Goal: Task Accomplishment & Management: Manage account settings

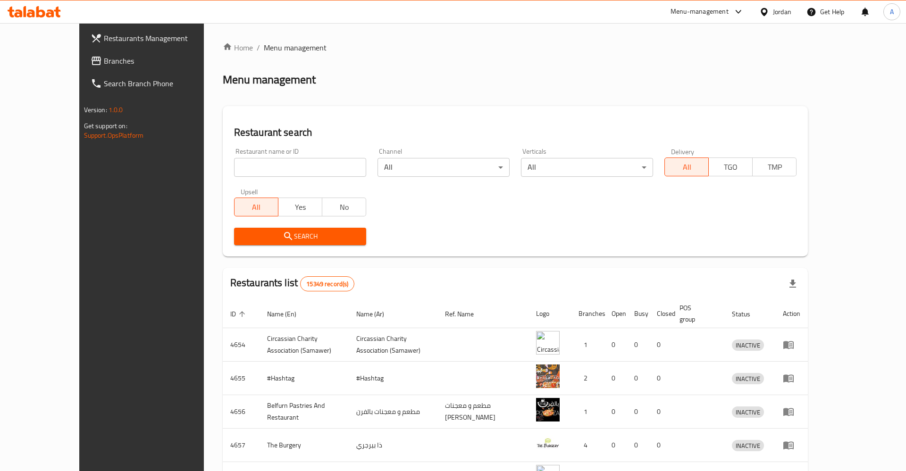
click at [315, 175] on input "search" at bounding box center [300, 167] width 132 height 19
type input "r"
type input "قصة خيال"
click button "Search" at bounding box center [300, 236] width 132 height 17
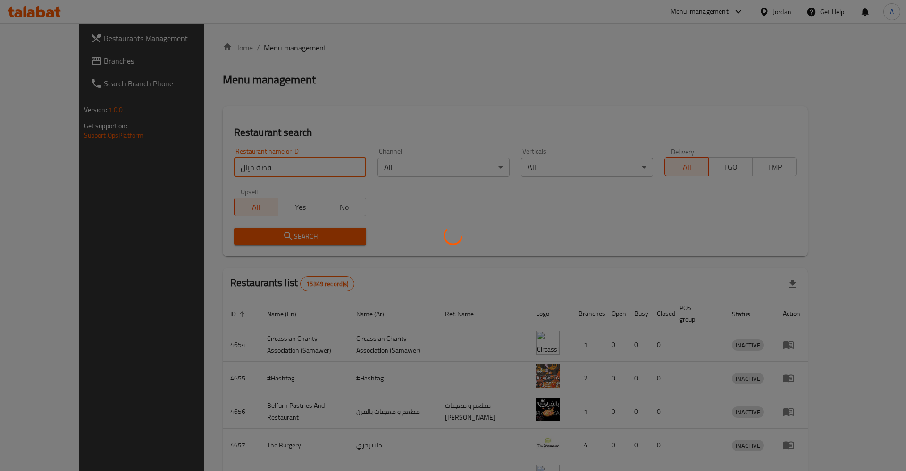
click button "Search" at bounding box center [300, 236] width 132 height 17
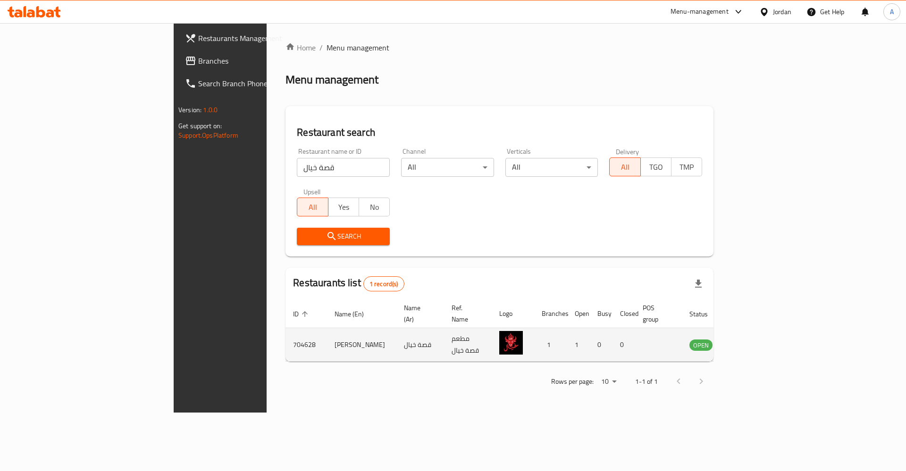
click at [764, 341] on td "enhanced table" at bounding box center [747, 344] width 33 height 33
click at [750, 339] on icon "enhanced table" at bounding box center [744, 344] width 11 height 11
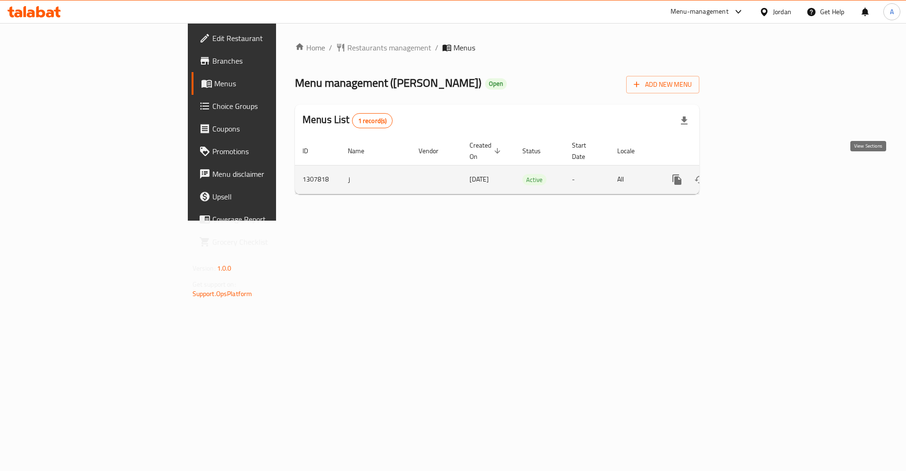
click at [751, 174] on icon "enhanced table" at bounding box center [744, 179] width 11 height 11
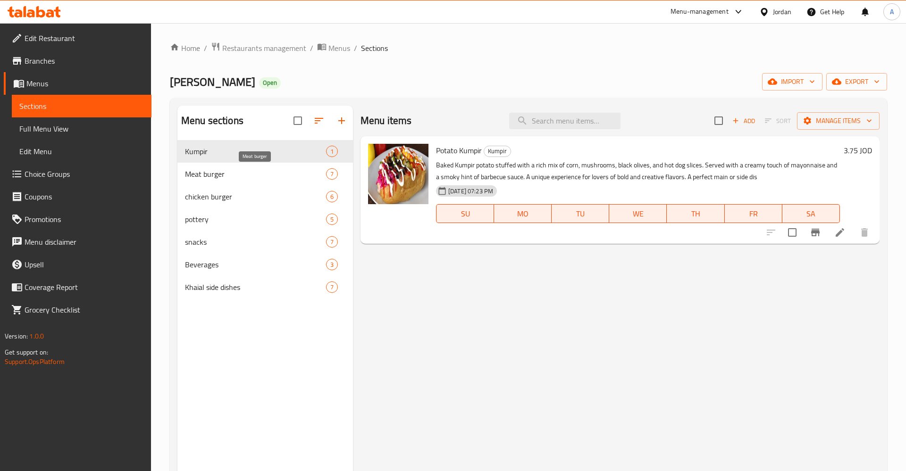
click at [256, 174] on span "Meat burger" at bounding box center [255, 173] width 141 height 11
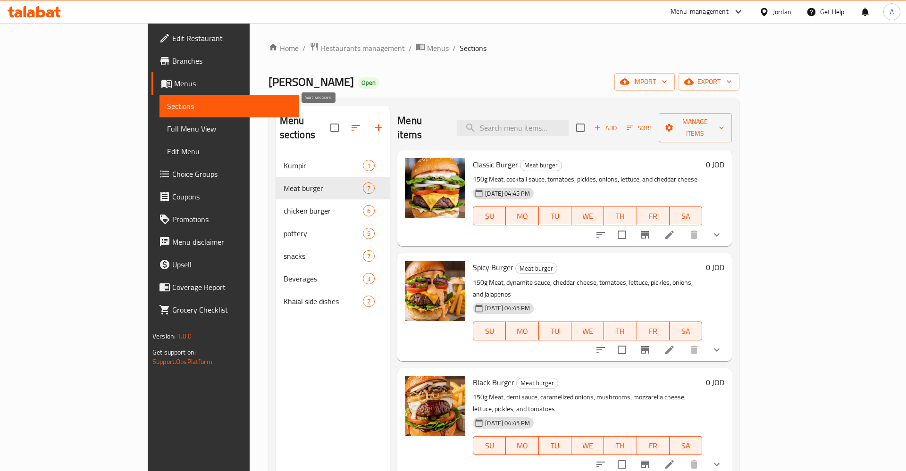
click at [350, 122] on icon "button" at bounding box center [355, 127] width 11 height 11
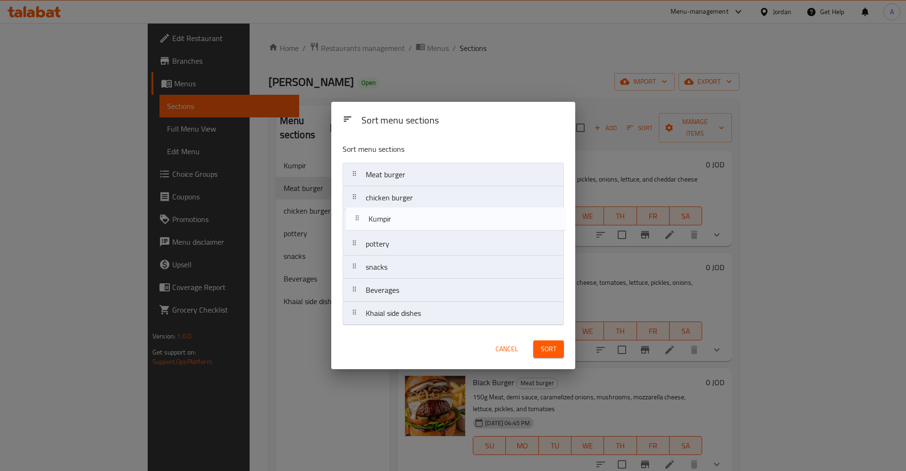
drag, startPoint x: 353, startPoint y: 172, endPoint x: 357, endPoint y: 219, distance: 46.8
click at [357, 219] on nav "Kumpir Meat burger chicken burger pottery snacks Beverages Khaial side dishes" at bounding box center [453, 244] width 221 height 163
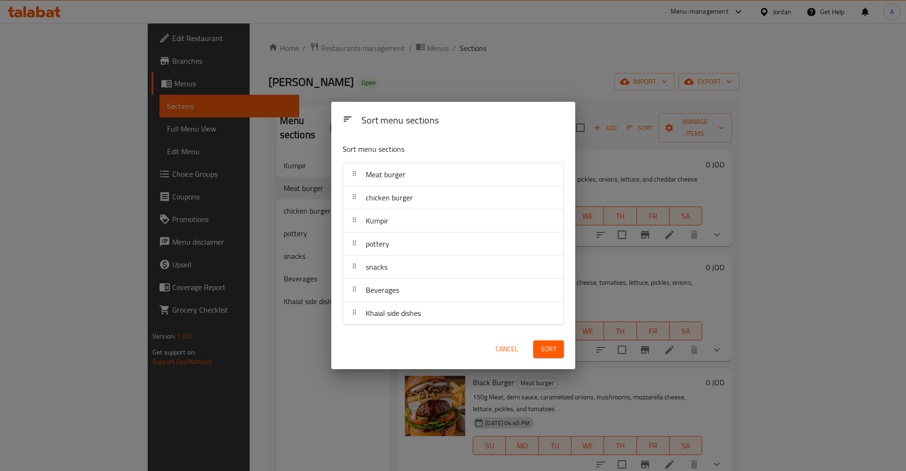
click at [548, 350] on span "Sort" at bounding box center [549, 349] width 16 height 12
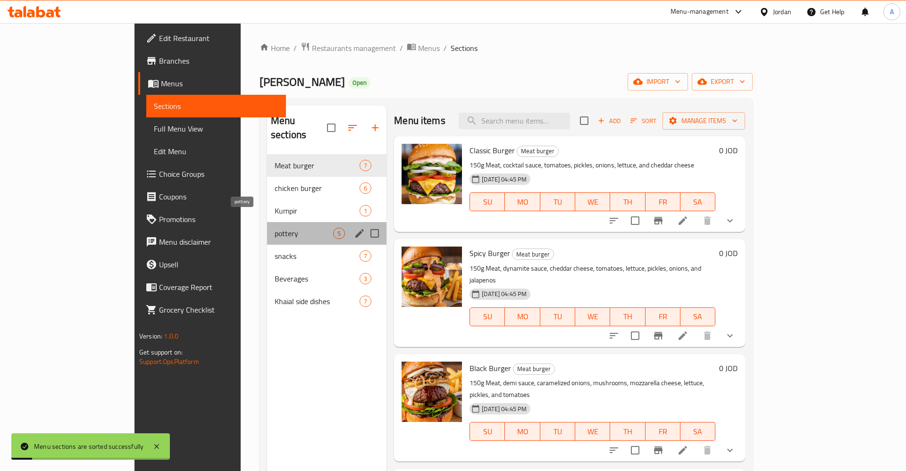
click at [275, 228] on span "pottery" at bounding box center [304, 233] width 59 height 11
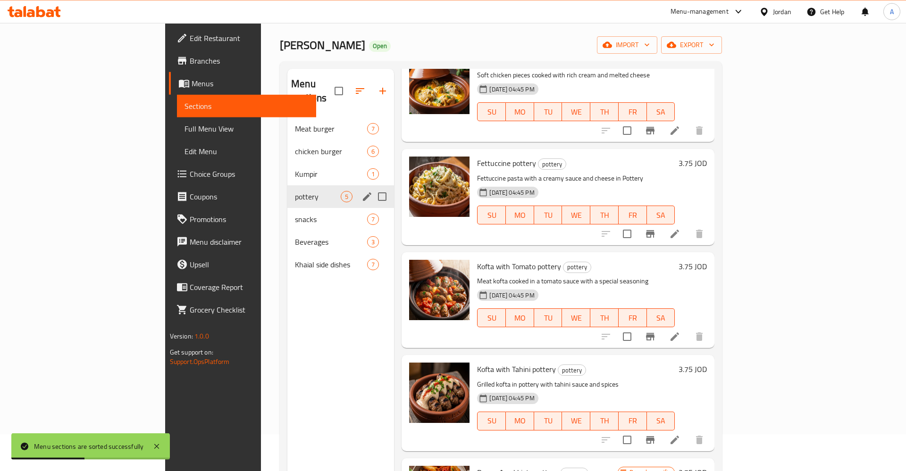
scroll to position [36, 0]
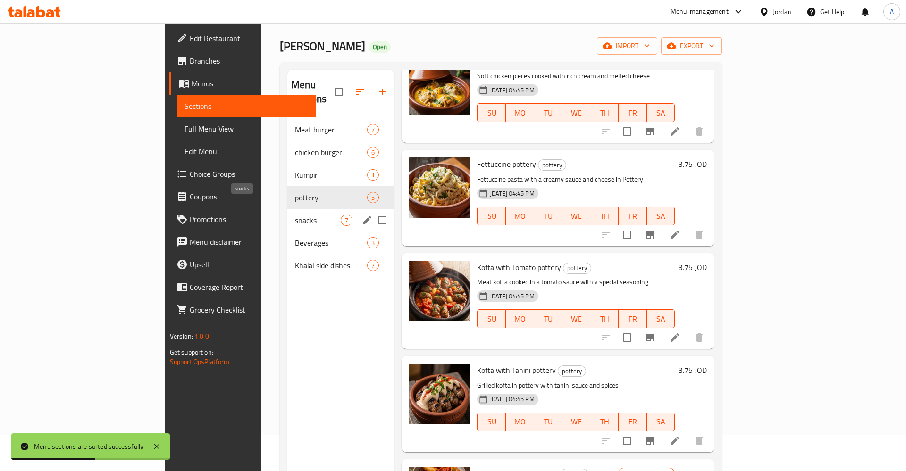
click at [295, 215] on span "snacks" at bounding box center [318, 220] width 46 height 11
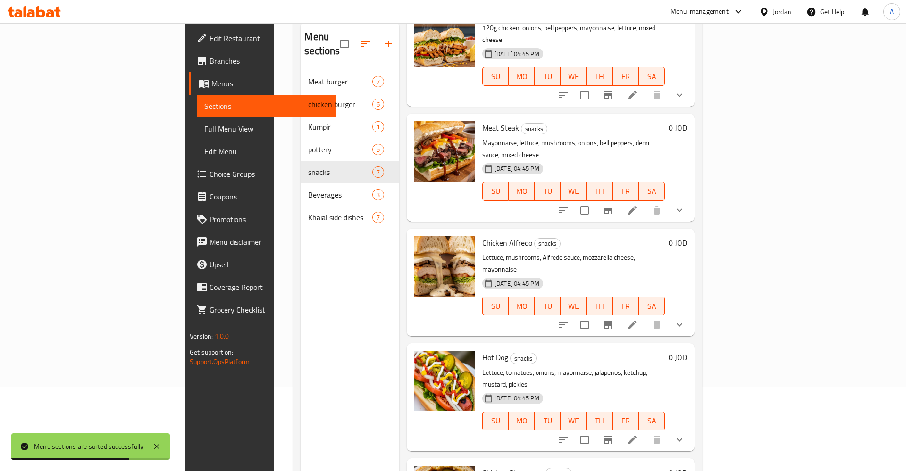
scroll to position [132, 0]
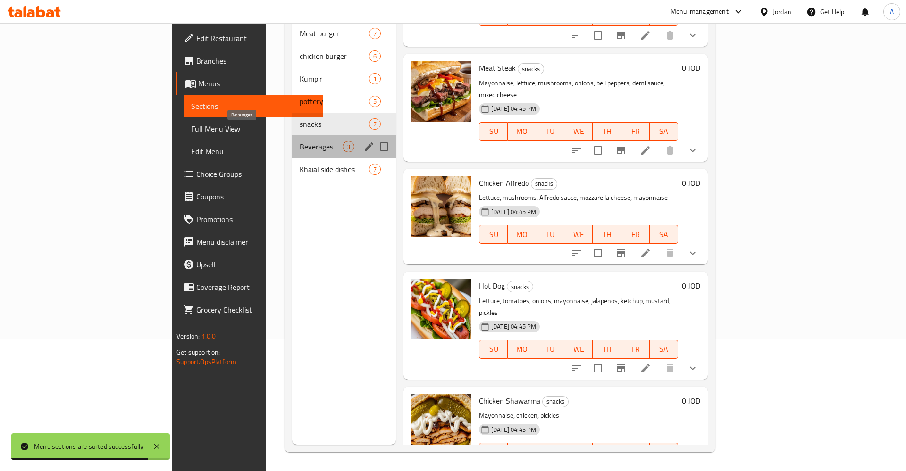
click at [300, 141] on span "Beverages" at bounding box center [321, 146] width 43 height 11
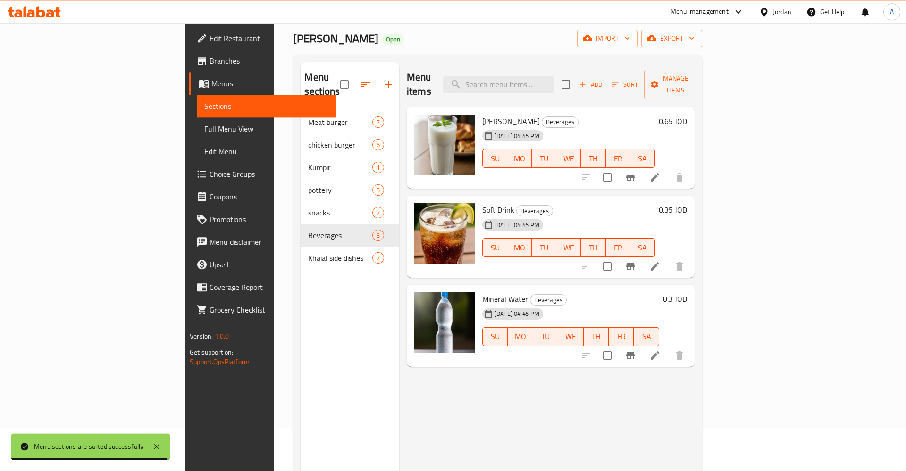
scroll to position [36, 0]
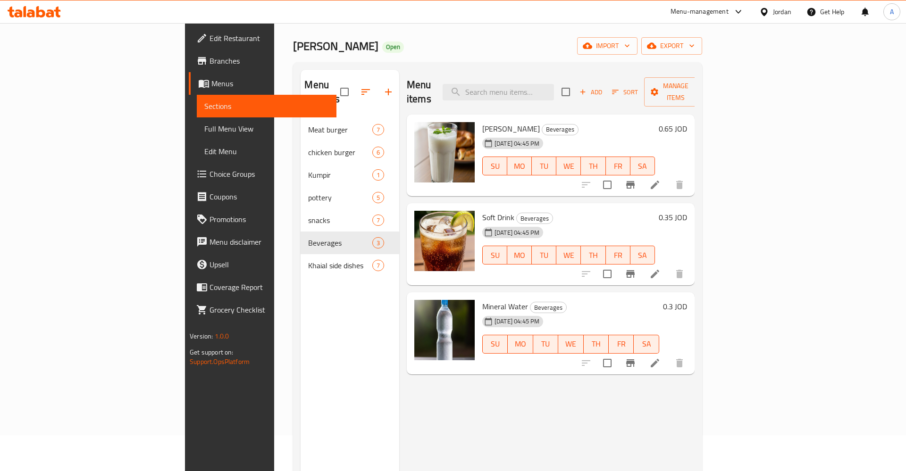
click at [687, 231] on div "0.35 JOD" at bounding box center [671, 244] width 32 height 67
click at [661, 268] on icon at bounding box center [654, 273] width 11 height 11
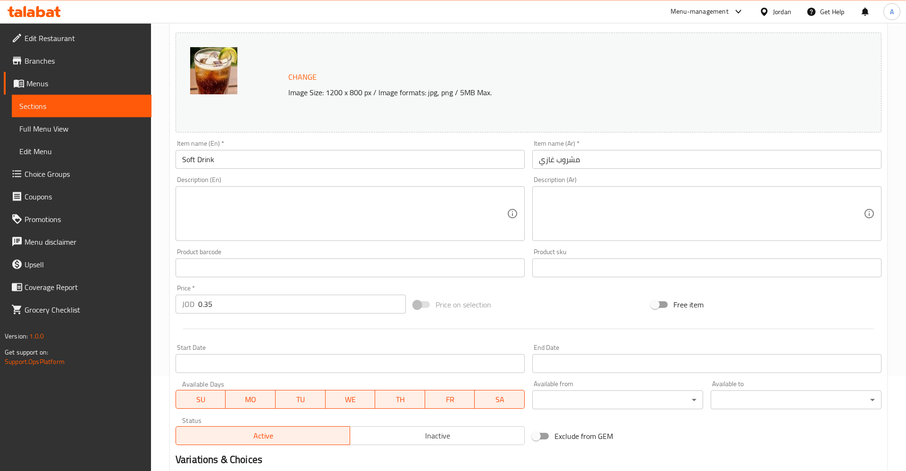
scroll to position [17, 0]
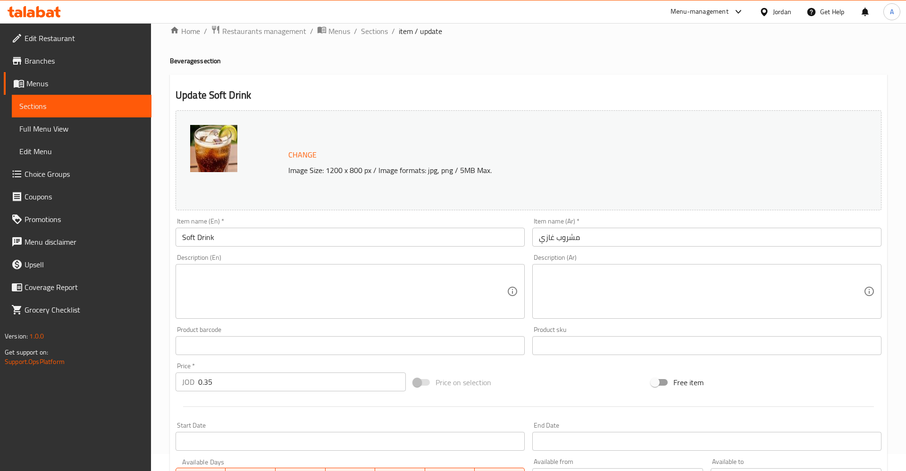
click at [56, 105] on span "Sections" at bounding box center [81, 105] width 125 height 11
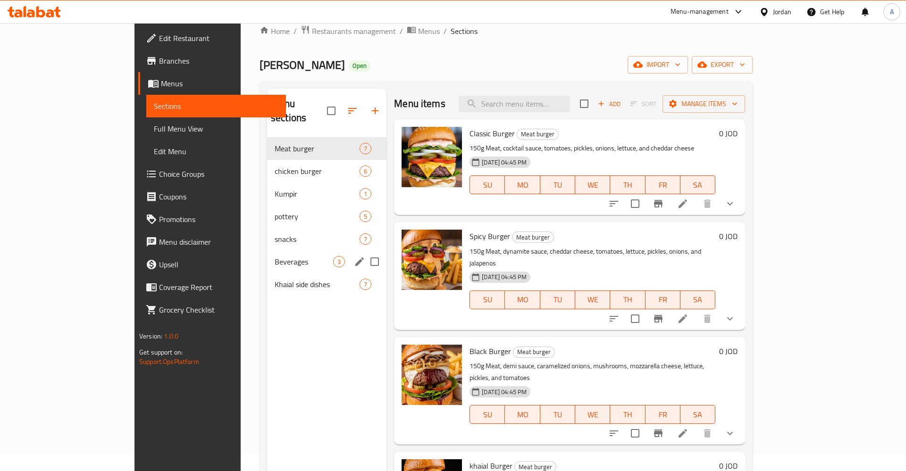
click at [267, 253] on div "Beverages 3" at bounding box center [326, 262] width 119 height 23
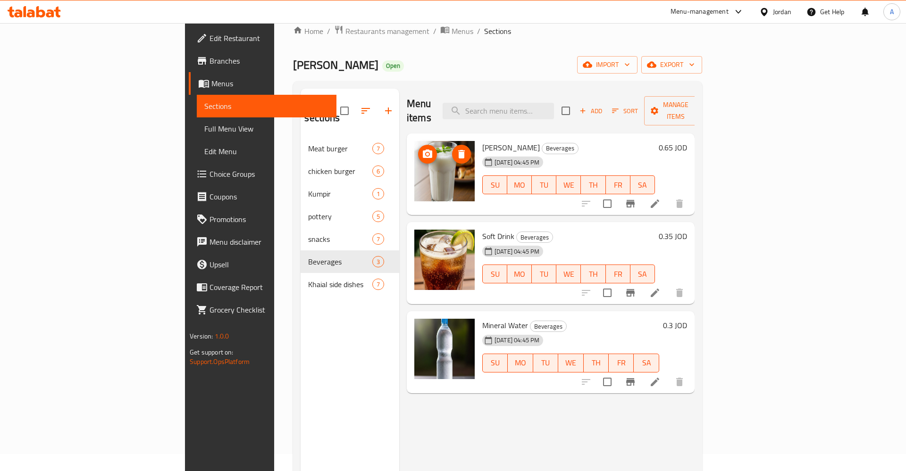
click at [414, 147] on img at bounding box center [444, 171] width 60 height 60
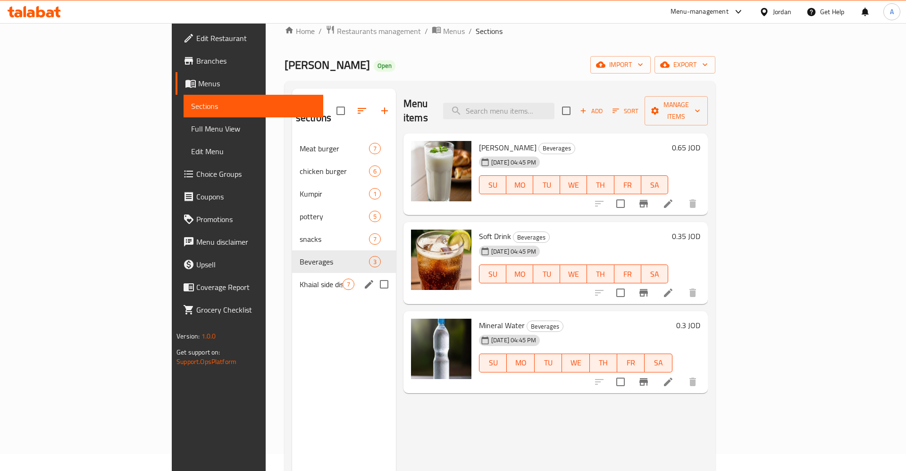
click at [300, 279] on span "Khaial side dishes" at bounding box center [321, 284] width 43 height 11
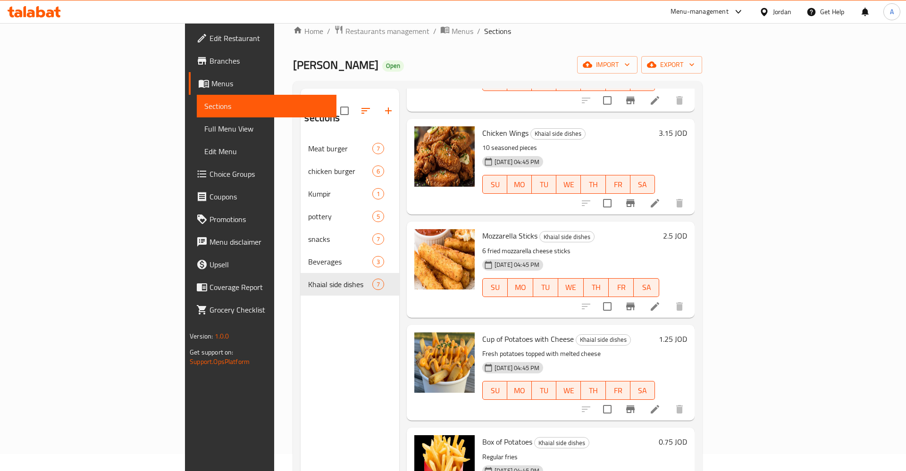
scroll to position [274, 0]
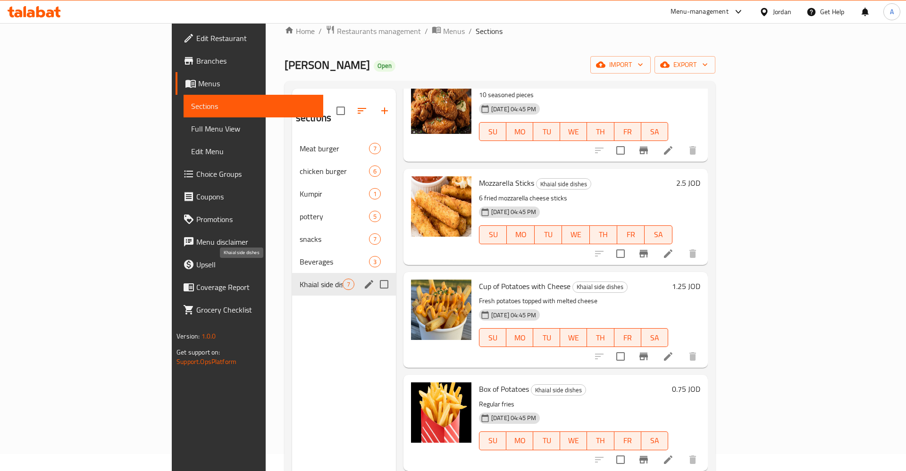
click at [292, 259] on div "Beverages 3" at bounding box center [344, 262] width 104 height 23
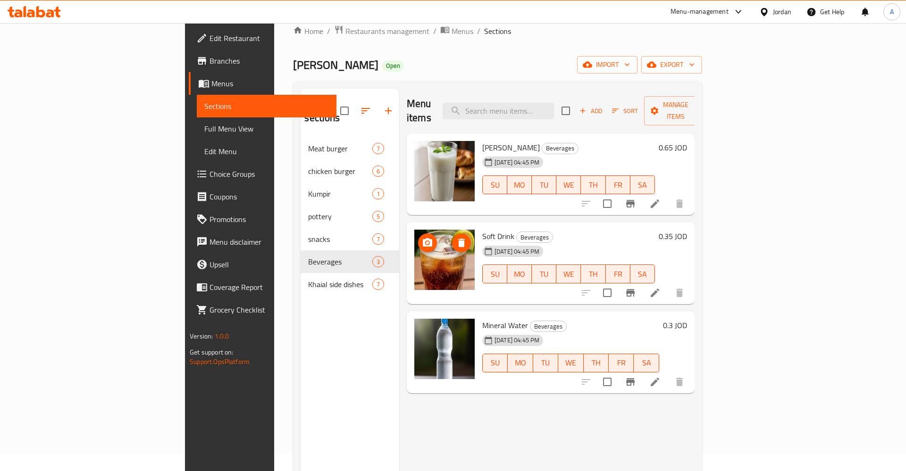
click at [414, 251] on img at bounding box center [444, 260] width 60 height 60
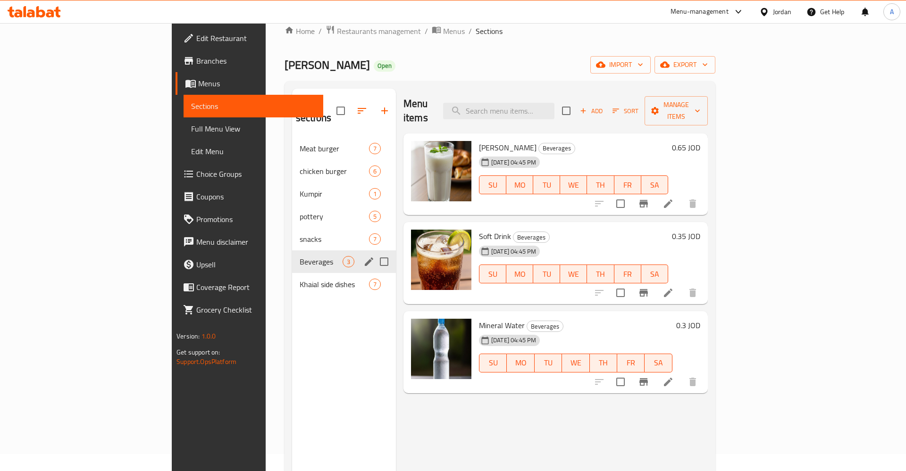
click at [292, 251] on div "Beverages 3" at bounding box center [344, 262] width 104 height 23
drag, startPoint x: 231, startPoint y: 229, endPoint x: 227, endPoint y: 218, distance: 11.5
click at [300, 234] on span "snacks" at bounding box center [321, 239] width 43 height 11
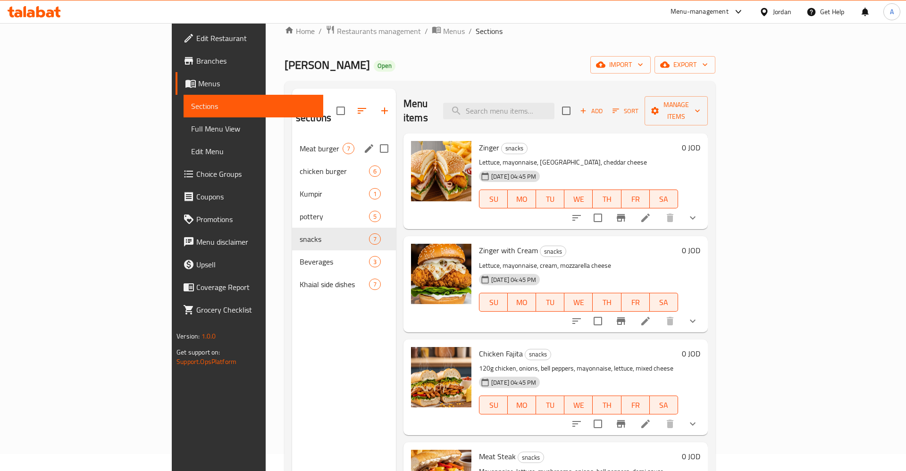
click at [300, 143] on span "Meat burger" at bounding box center [321, 148] width 43 height 11
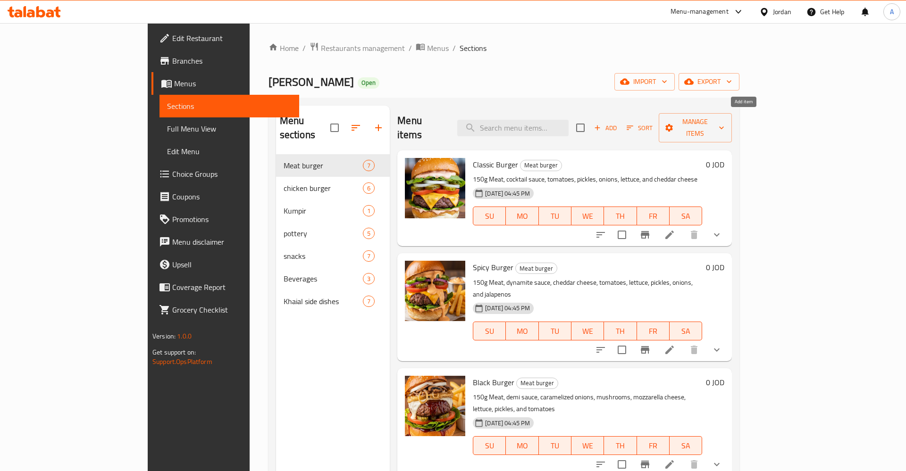
click at [618, 123] on span "Add" at bounding box center [605, 128] width 25 height 11
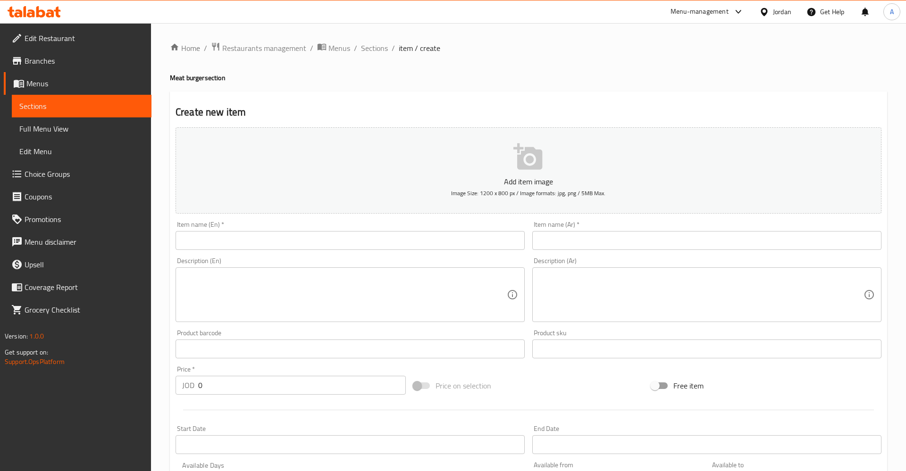
click at [258, 239] on input "text" at bounding box center [350, 240] width 349 height 19
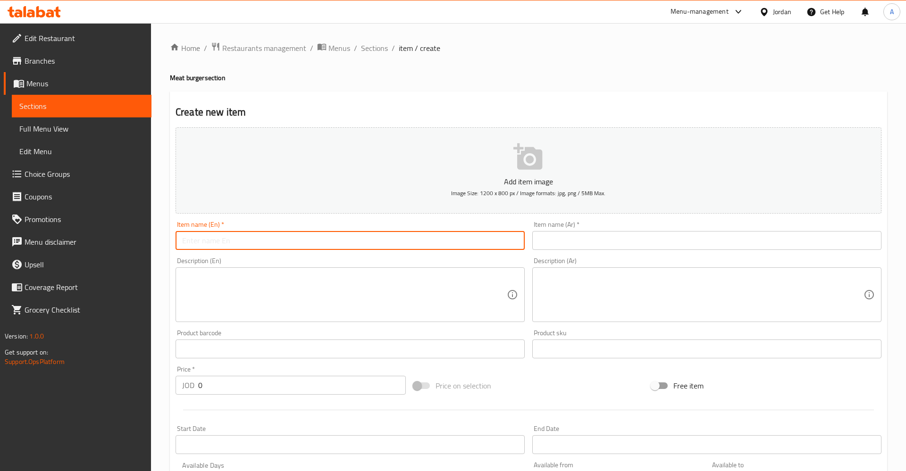
paste input "Siniora Beef Burger 100g"
click at [194, 243] on input "Siniora Beef Burger 100g" at bounding box center [350, 240] width 349 height 19
click at [185, 243] on input "Siniora Beef Burger 100g" at bounding box center [350, 240] width 349 height 19
click at [241, 238] on input "Beef Burger 100g" at bounding box center [350, 240] width 349 height 19
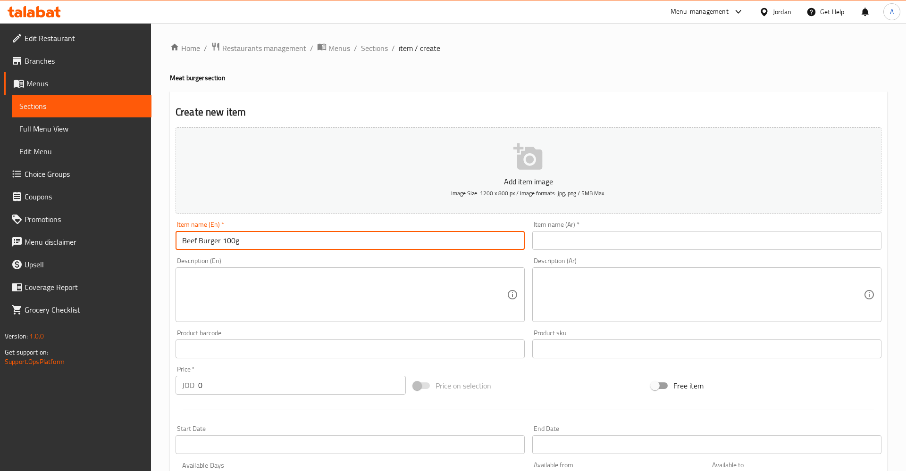
paste input "Siniora"
type input "Beef Burger 100g Siniora"
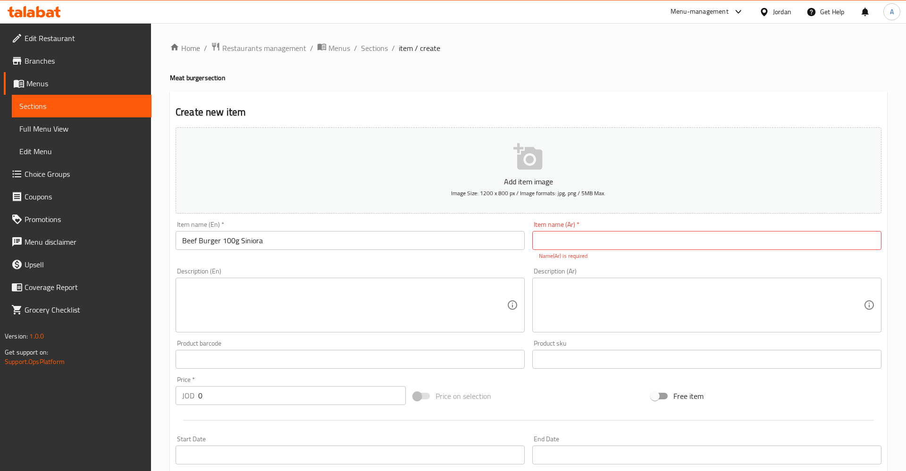
click at [380, 280] on div "Description (En)" at bounding box center [350, 305] width 349 height 55
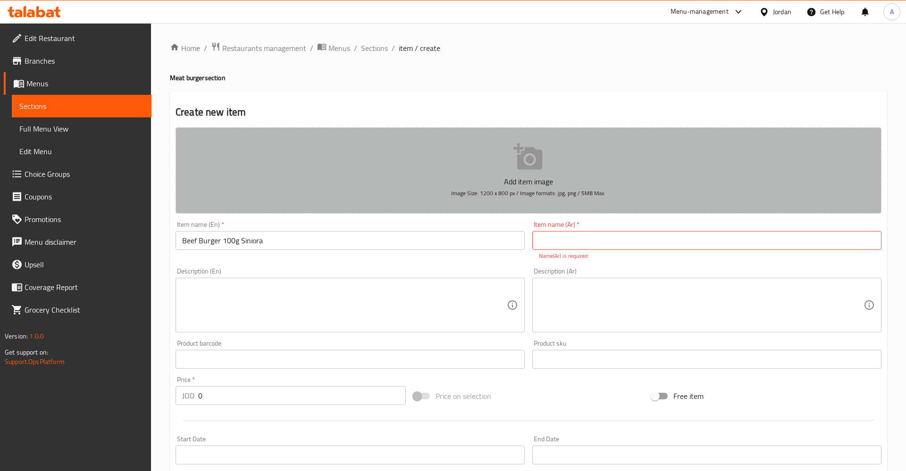
drag, startPoint x: 492, startPoint y: 212, endPoint x: 487, endPoint y: 220, distance: 9.2
click at [491, 215] on div "Add item image Image Size: 1200 x 800 px / Image formats: jpg, png / 5MB Max." at bounding box center [528, 171] width 713 height 94
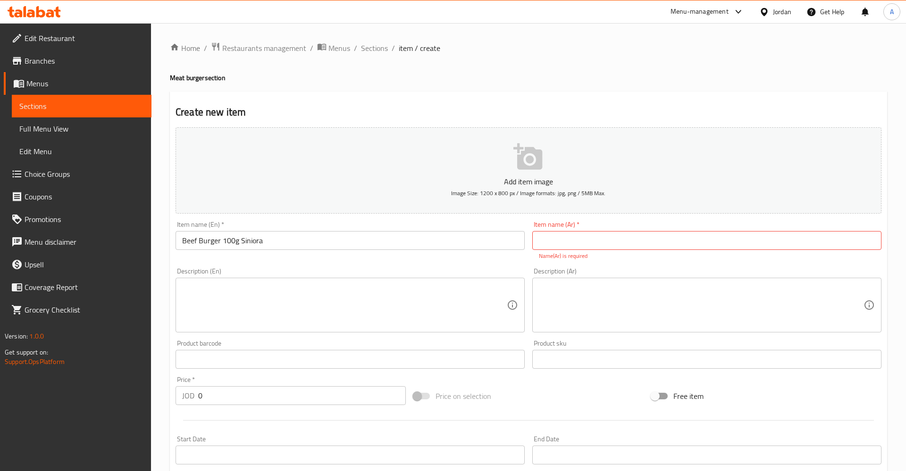
click at [635, 239] on input "text" at bounding box center [706, 240] width 349 height 19
paste input "برغر لحمة سنيورة 100غم"
click at [572, 242] on input "برغر لحمة سنيورة 100غم" at bounding box center [706, 240] width 349 height 19
click at [540, 241] on input "برغر لحمة 100غم" at bounding box center [706, 240] width 349 height 19
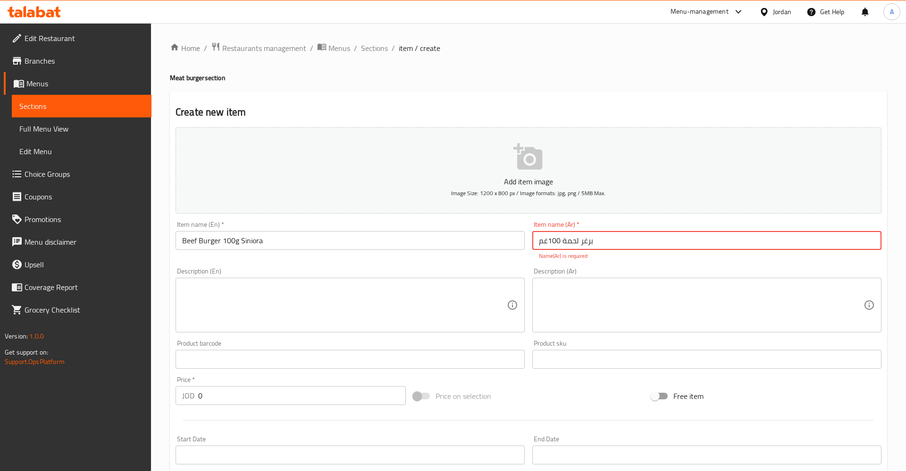
click at [538, 241] on input "برغر لحمة 100غم" at bounding box center [706, 240] width 349 height 19
paste input "سنيورة"
click at [621, 238] on input "برغر لحمة 100غم" at bounding box center [706, 240] width 349 height 19
paste input "سنيورة"
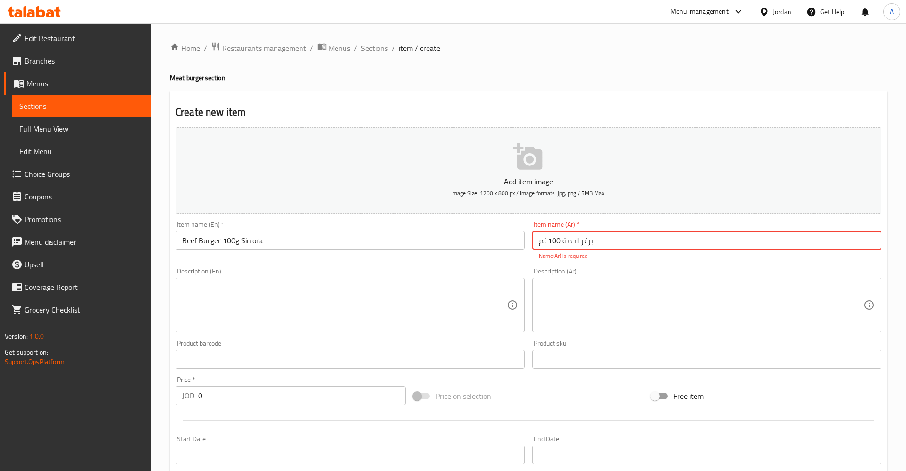
paste input "سنيورة"
type input "برغر لحمة 100غم"
click at [561, 308] on textarea at bounding box center [701, 305] width 325 height 45
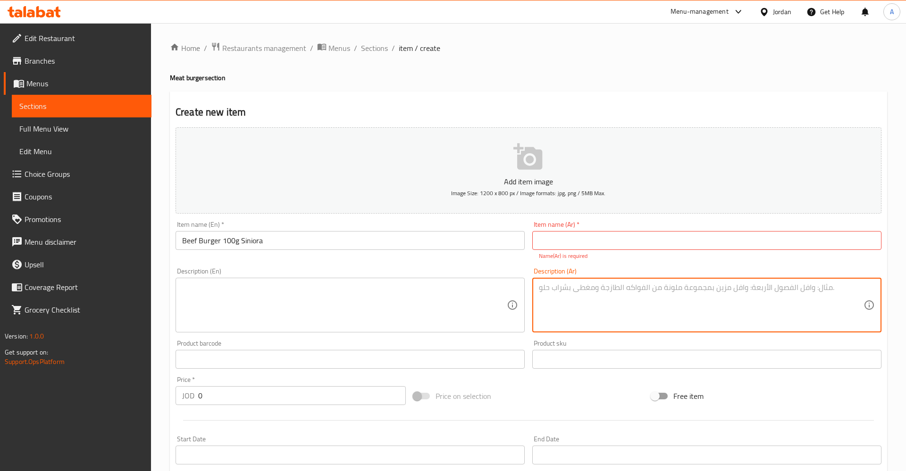
paste textarea "برغر لحمة 100غم"
paste textarea "سنيورة"
type textarea "برغر لحمة 100غم سنيورة"
click at [592, 239] on input "text" at bounding box center [706, 240] width 349 height 19
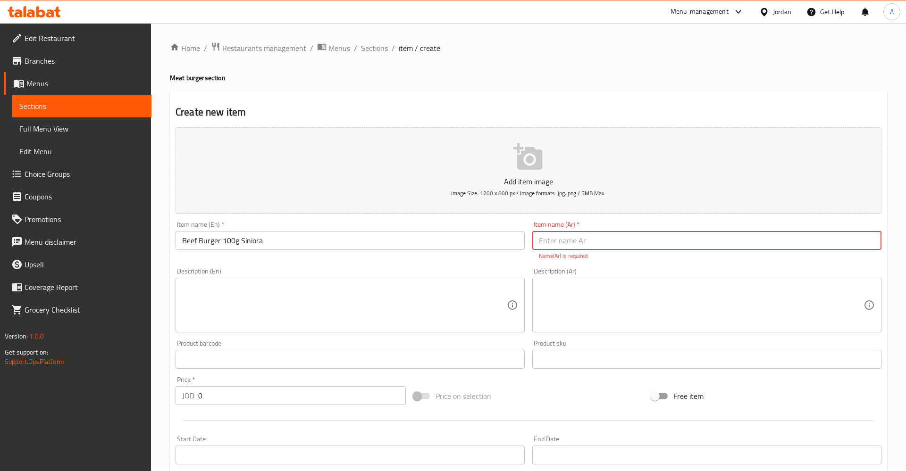
paste input "برغر لحمة 100غم سنيورة"
type input "برغر لحمة 100غم سنيورة"
click at [467, 315] on textarea at bounding box center [344, 305] width 325 height 45
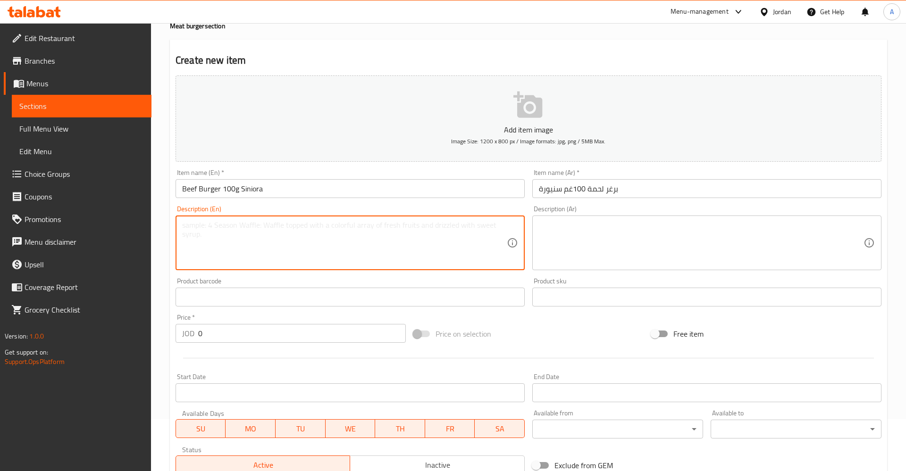
scroll to position [196, 0]
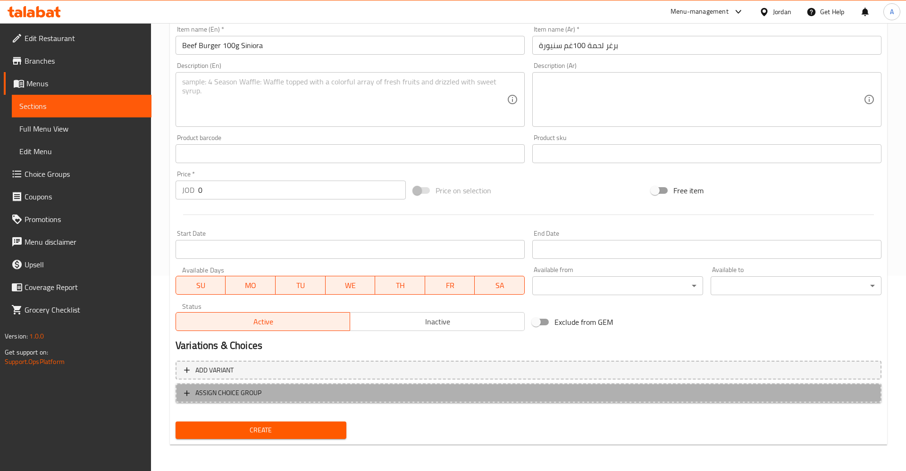
click at [199, 396] on span "ASSIGN CHOICE GROUP" at bounding box center [228, 393] width 66 height 12
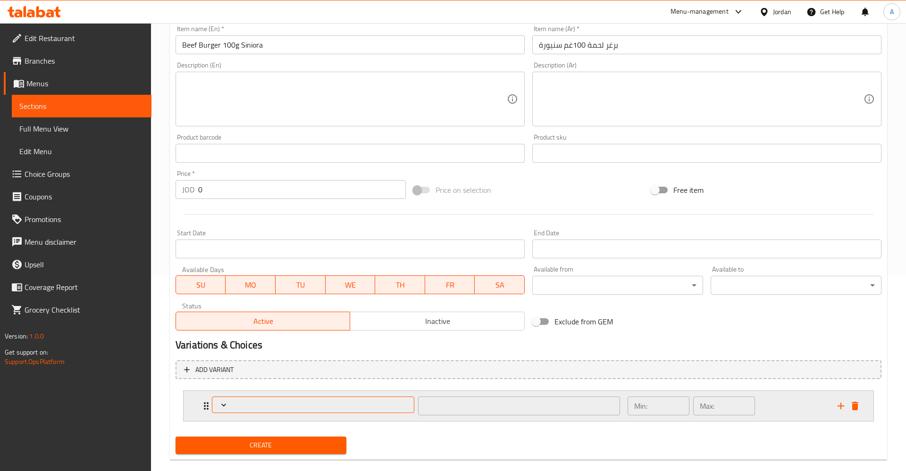
click at [354, 404] on span "Expand" at bounding box center [312, 405] width 195 height 9
click at [604, 402] on div at bounding box center [453, 235] width 906 height 471
click at [206, 405] on div "​" at bounding box center [415, 406] width 419 height 30
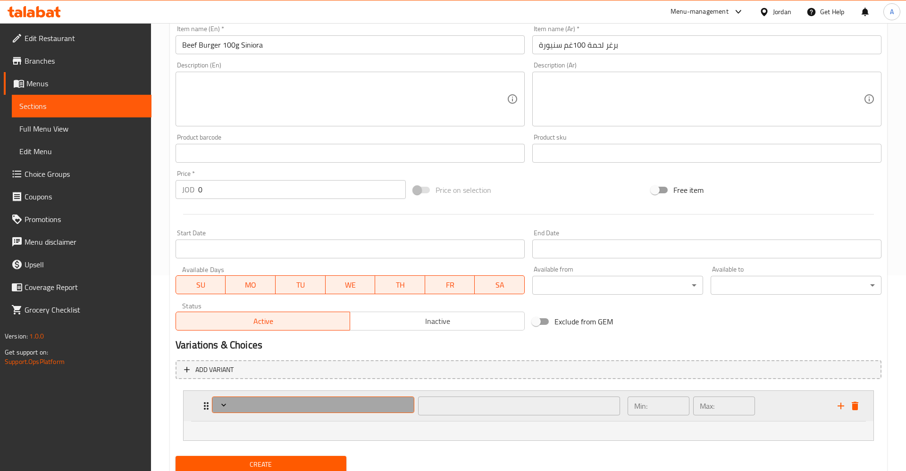
click at [257, 408] on span "Expand" at bounding box center [312, 405] width 195 height 9
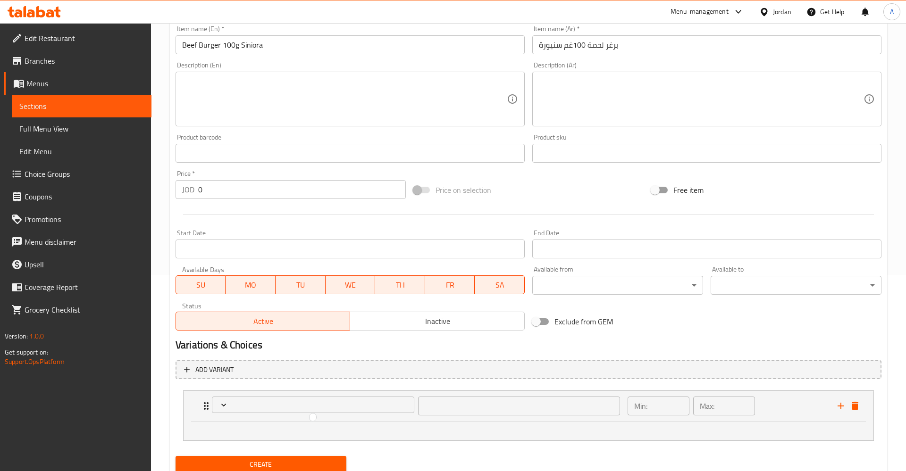
click at [225, 409] on div at bounding box center [453, 235] width 906 height 471
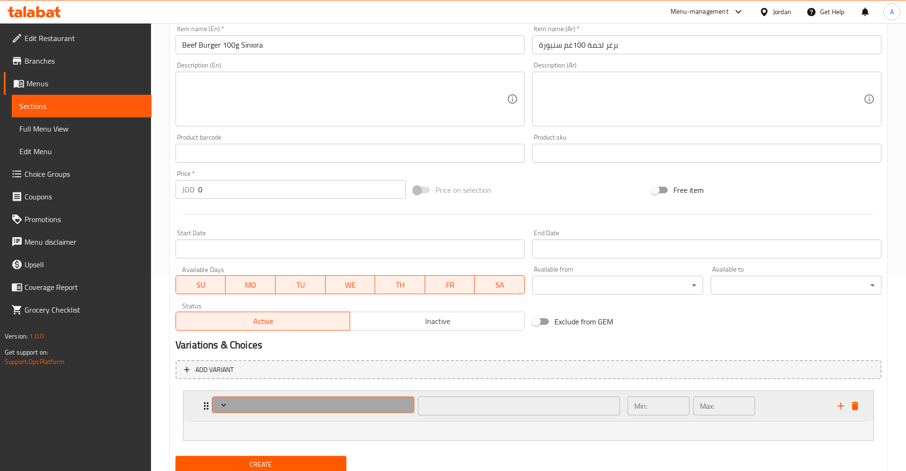
click at [223, 404] on icon "Expand" at bounding box center [223, 405] width 9 height 9
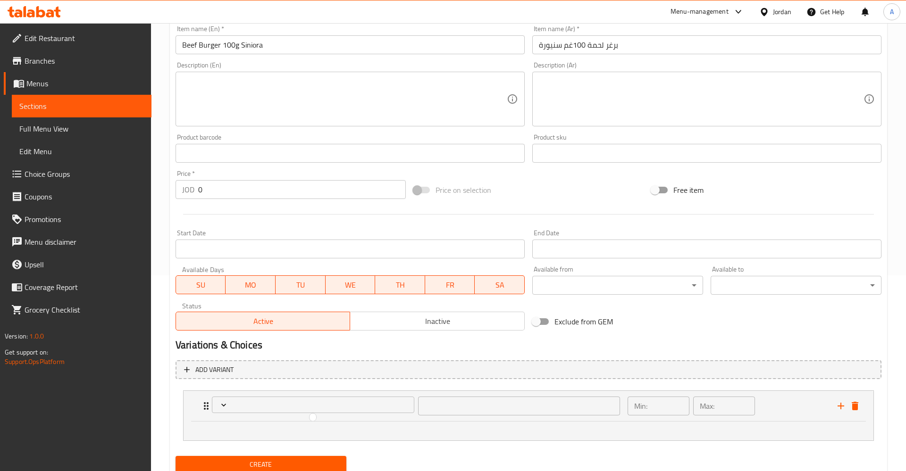
drag, startPoint x: 395, startPoint y: 423, endPoint x: 305, endPoint y: 419, distance: 90.7
click at [387, 424] on div at bounding box center [453, 235] width 906 height 471
click at [306, 417] on div "Expand" at bounding box center [313, 406] width 206 height 23
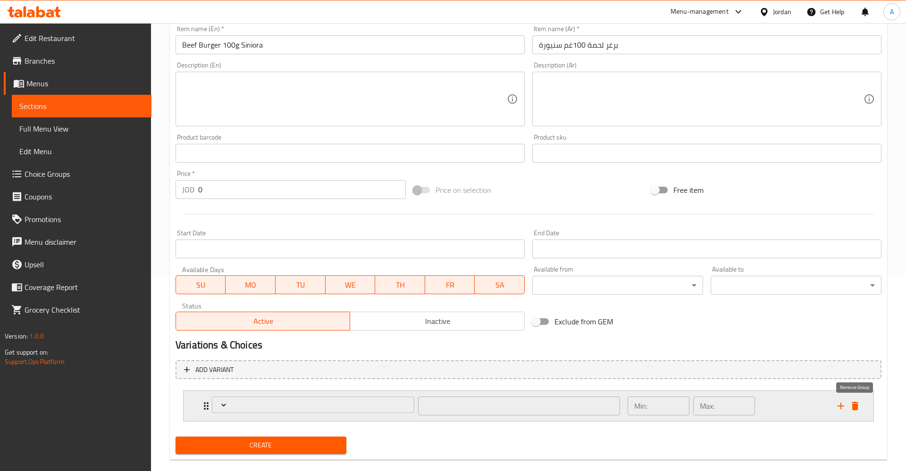
click at [853, 404] on icon "delete" at bounding box center [855, 406] width 7 height 8
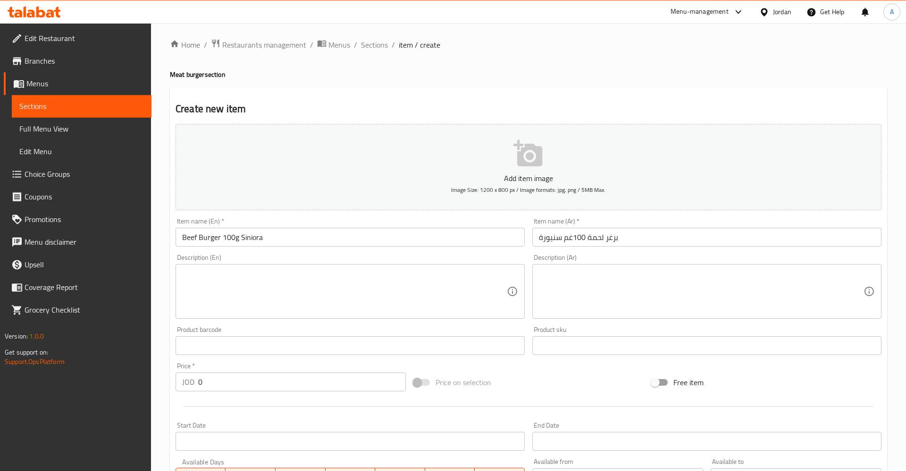
scroll to position [0, 0]
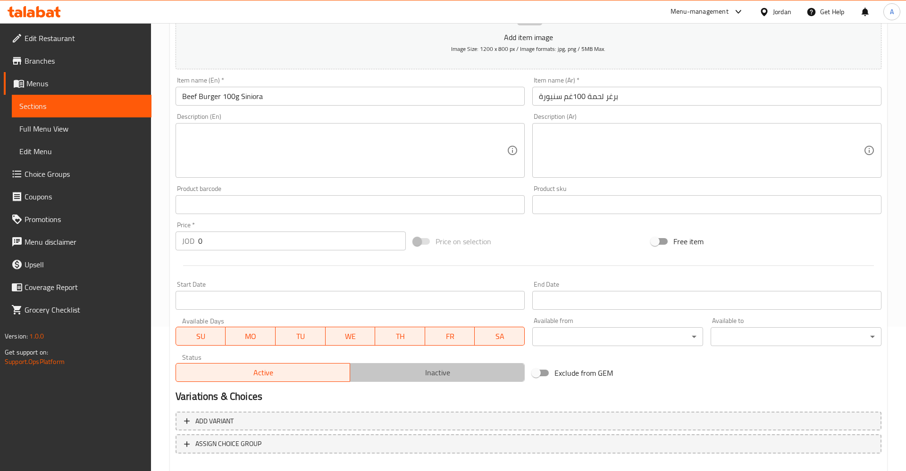
click at [422, 371] on span "Inactive" at bounding box center [437, 373] width 167 height 14
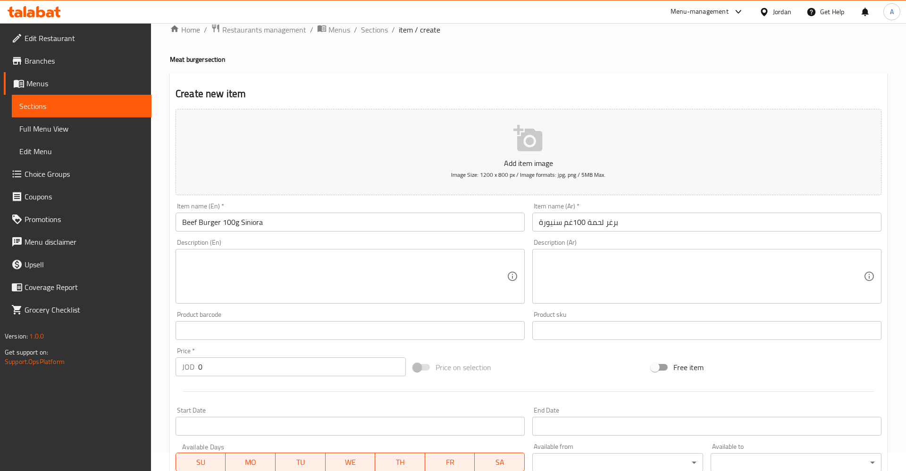
scroll to position [3, 0]
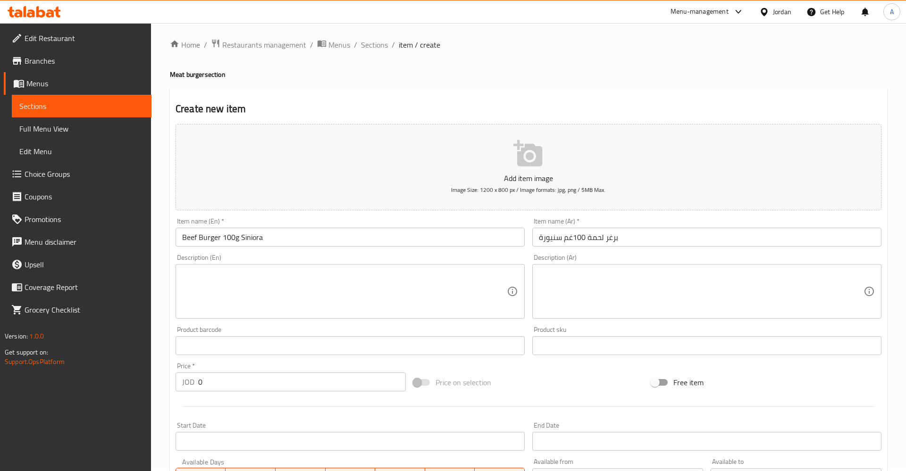
click at [239, 298] on textarea at bounding box center [344, 291] width 325 height 45
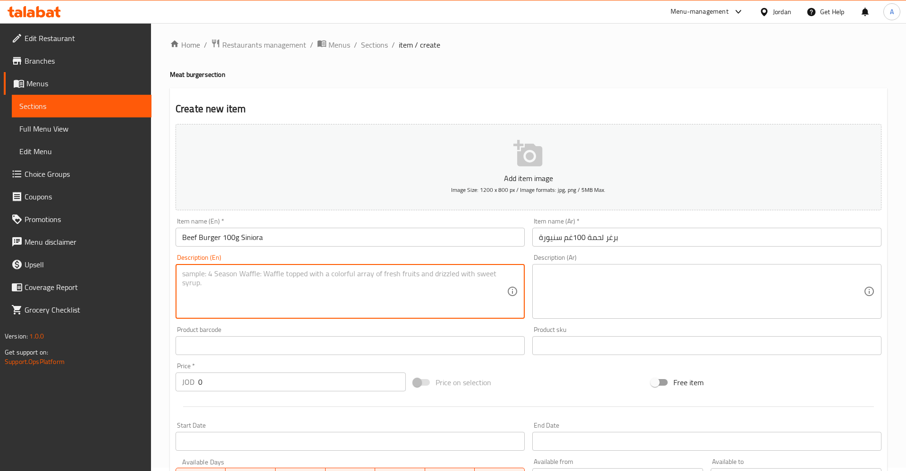
click at [219, 304] on textarea at bounding box center [344, 291] width 325 height 45
paste textarea "delicious burger made from Siniora beef (100g), served with lettuce, tomato, pi…"
click at [192, 289] on textarea "delicious burger made from Siniora beef (100g), served with lettuce, tomato, pi…" at bounding box center [344, 291] width 325 height 45
click at [188, 285] on textarea "delicious burger made from Siniora beef (100g), served with lettuce, tomato, pi…" at bounding box center [344, 291] width 325 height 45
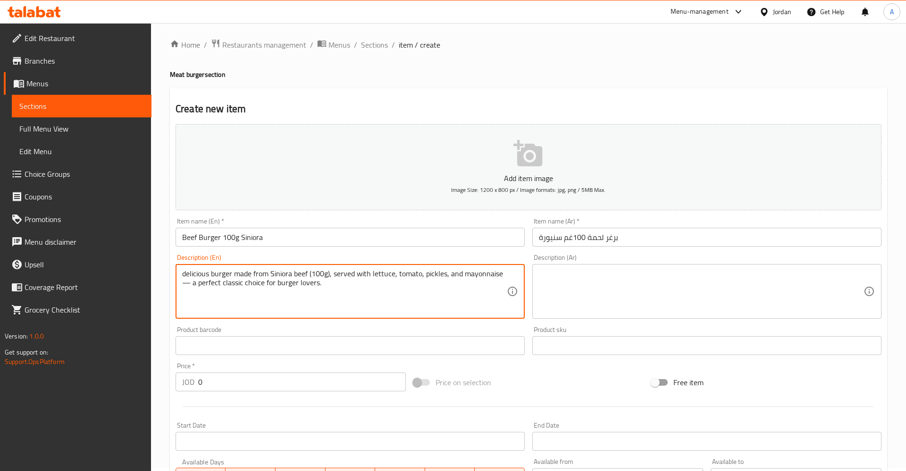
click at [188, 285] on textarea "delicious burger made from Siniora beef (100g), served with lettuce, tomato, pi…" at bounding box center [344, 291] width 325 height 45
click at [190, 290] on textarea "delicious burger made from Siniora beef (100g), served with lettuce, tomato, pi…" at bounding box center [344, 291] width 325 height 45
click at [181, 285] on div "delicious burger made from Siniora beef (100g), served with lettuce, tomato, pi…" at bounding box center [350, 291] width 349 height 55
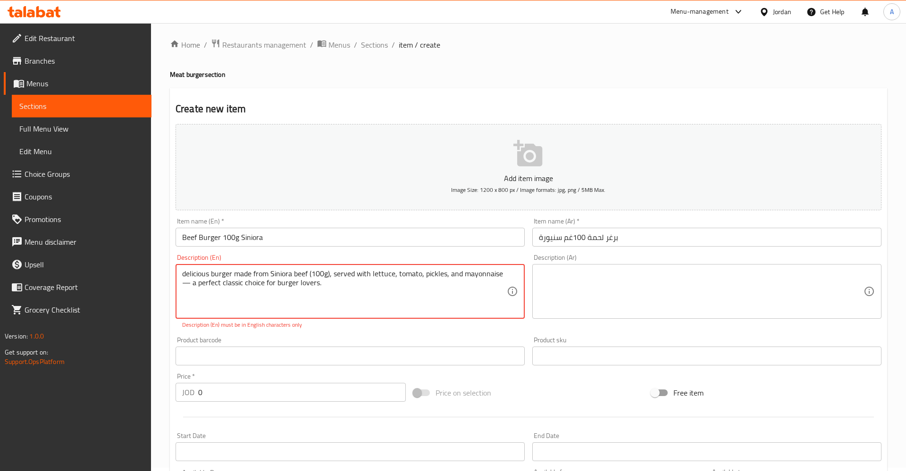
click at [181, 285] on div "delicious burger made from Siniora beef (100g), served with lettuce, tomato, pi…" at bounding box center [350, 291] width 349 height 55
click at [186, 283] on textarea "delicious burger made from Siniora beef (100g), served with lettuce, tomato, pi…" at bounding box center [344, 291] width 325 height 45
drag, startPoint x: 342, startPoint y: 313, endPoint x: 307, endPoint y: 274, distance: 52.4
click at [343, 313] on textarea "delicious burger made from Siniora beef (100g), served with lettuce, tomato, pi…" at bounding box center [344, 291] width 325 height 45
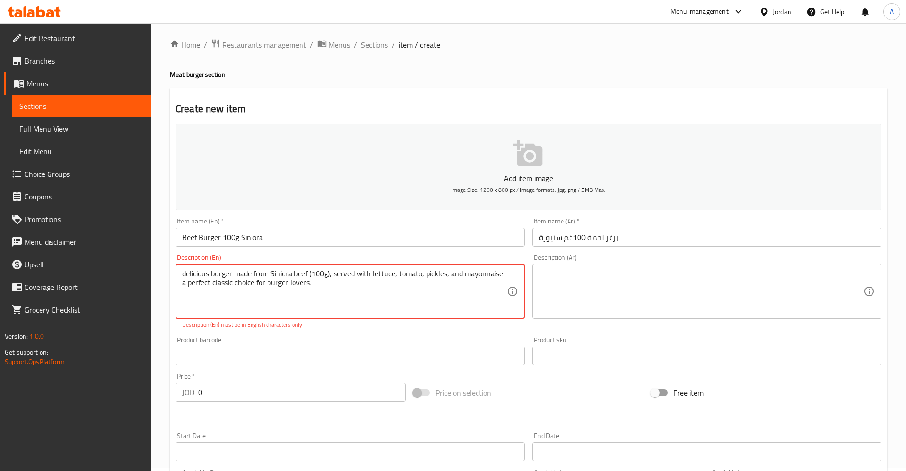
type textarea "delicious burger made from Siniora beef (100g), served with lettuce, tomato, pi…"
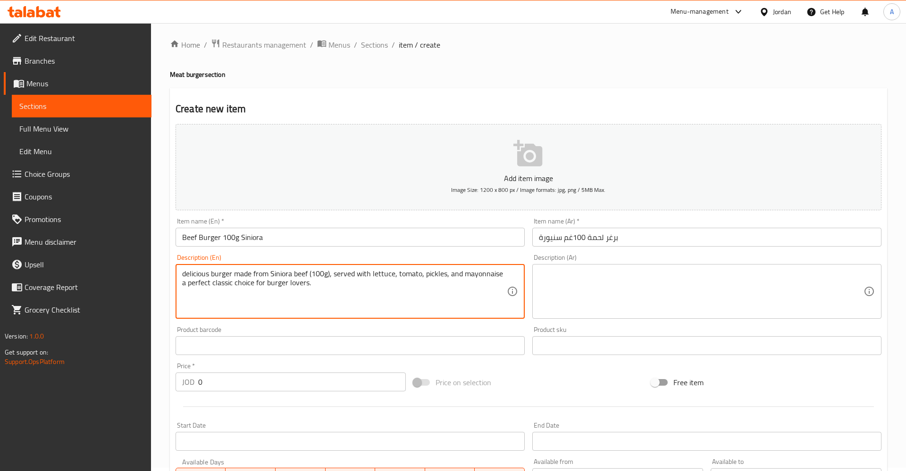
click at [554, 318] on div "Description (Ar)" at bounding box center [706, 291] width 349 height 55
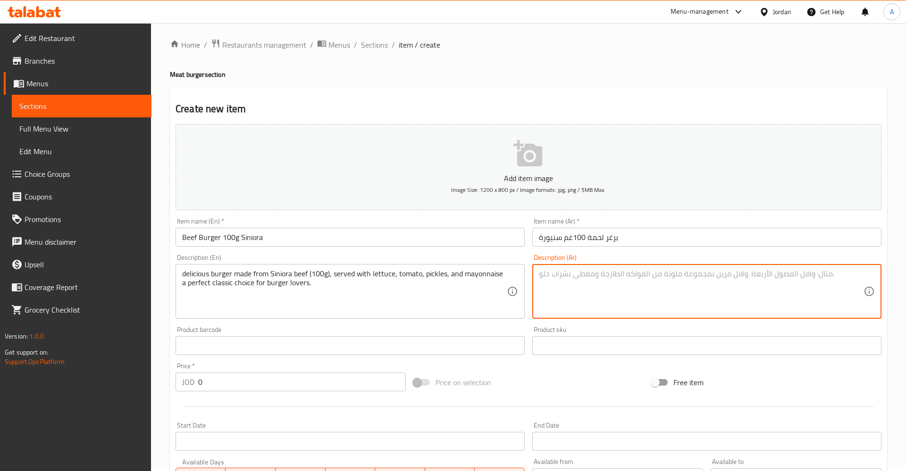
click at [394, 309] on textarea "delicious burger made from Siniora beef (100g), served with lettuce, tomato, pi…" at bounding box center [344, 291] width 325 height 45
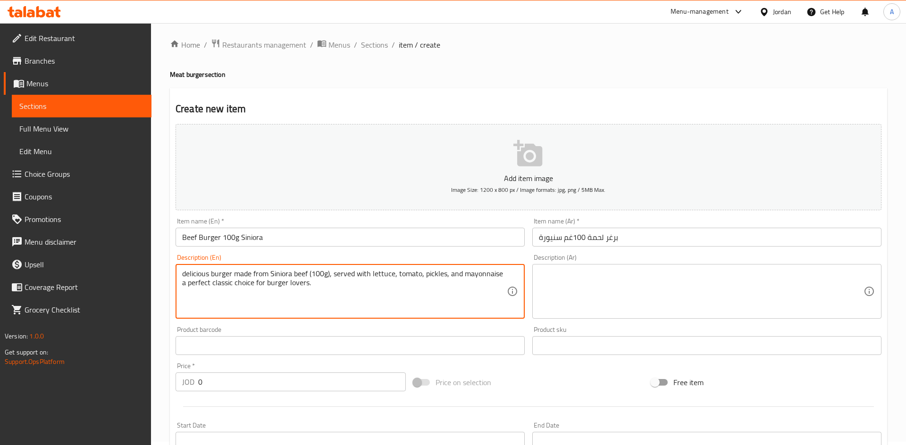
click at [669, 342] on div "Add item image Image Size: 1200 x 800 px / Image formats: jpg, png / 5MB Max. I…" at bounding box center [528, 323] width 713 height 407
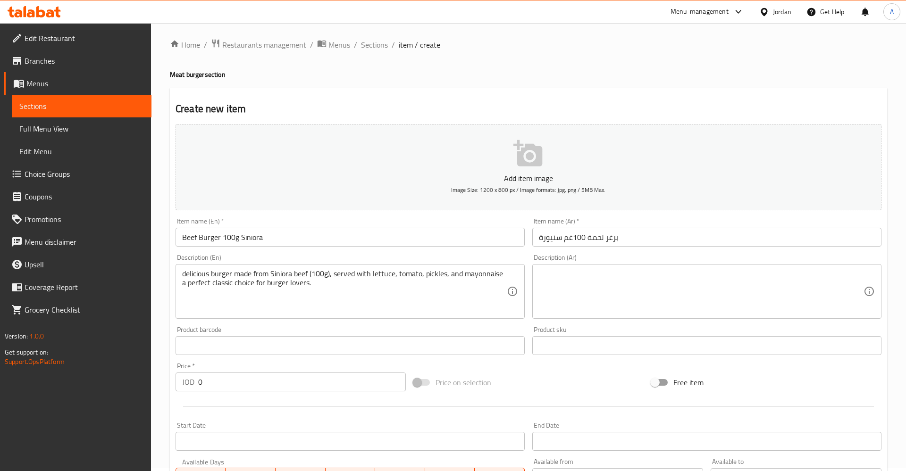
click at [623, 297] on textarea at bounding box center [701, 291] width 325 height 45
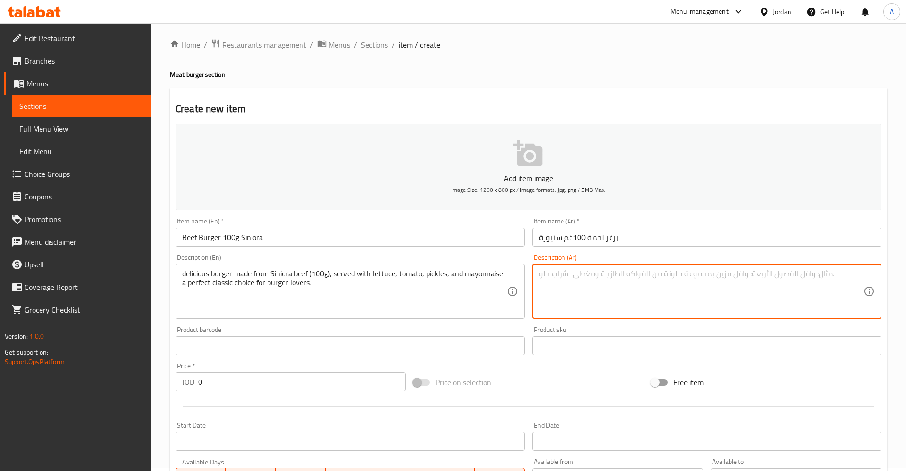
click at [680, 286] on textarea at bounding box center [701, 291] width 325 height 45
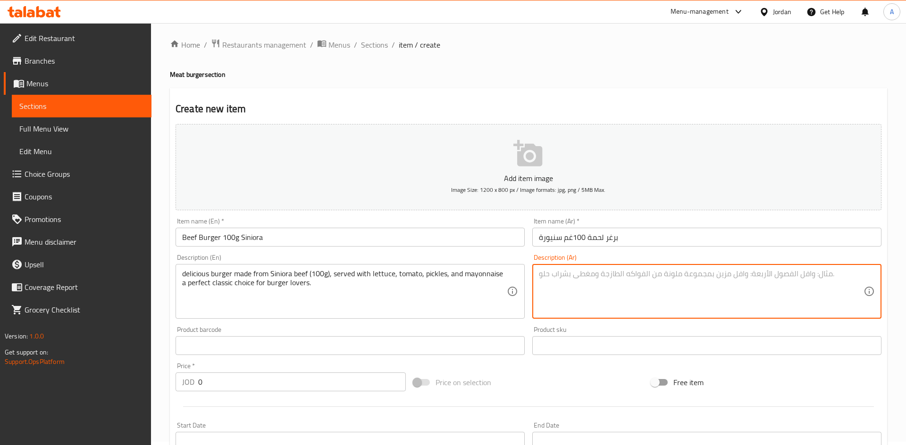
click at [638, 314] on textarea at bounding box center [701, 291] width 325 height 45
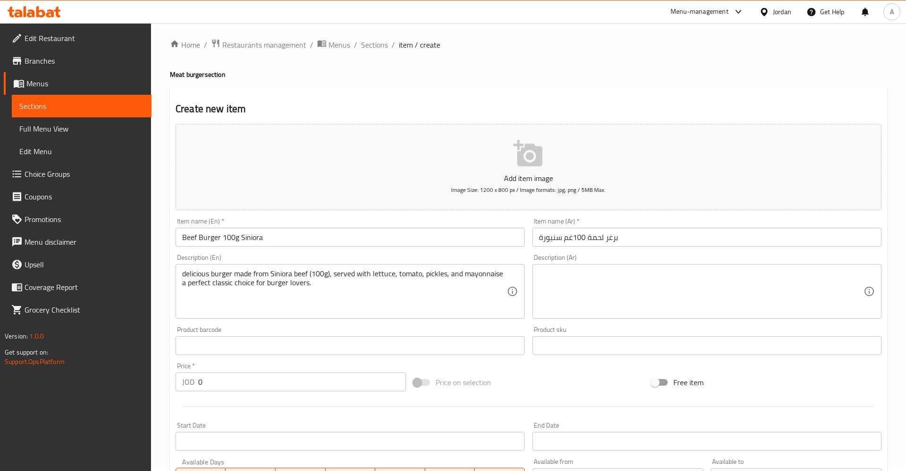
click at [738, 316] on div "Description (Ar)" at bounding box center [706, 291] width 349 height 55
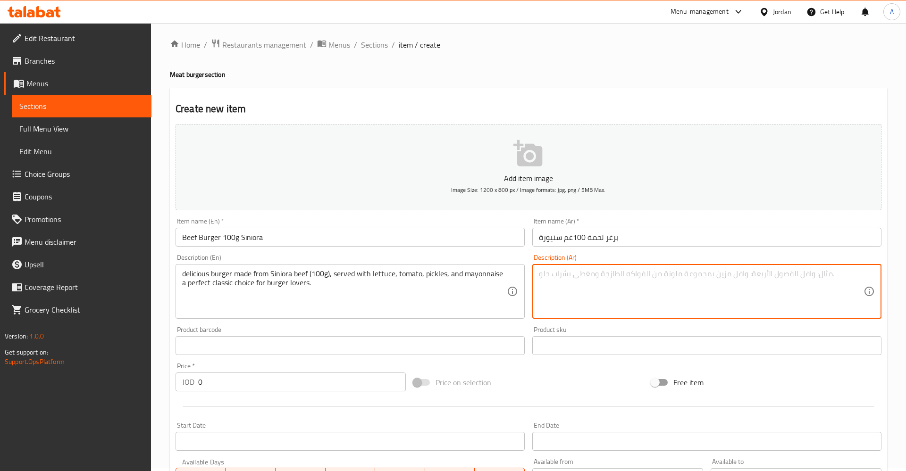
paste textarea "برغر طازج ولذيذ من لحمة سنيورة (100غم) يُقدّم مع خس، بندورة، مخلل ومايونيز – ال…"
drag, startPoint x: 590, startPoint y: 273, endPoint x: 597, endPoint y: 273, distance: 7.1
click at [591, 273] on textarea "برغر طازج ولذيذ من لحمة سنيورة (100غم) يُقدّم مع خس، بندورة، مخلل ومايونيز – ال…" at bounding box center [701, 291] width 325 height 45
click at [593, 273] on textarea "برغر طازج ولذيذ من لحمة سنيورة (100غم) يُقدّم مع خس، بندورة، مخلل ومايونيز – ال…" at bounding box center [701, 291] width 325 height 45
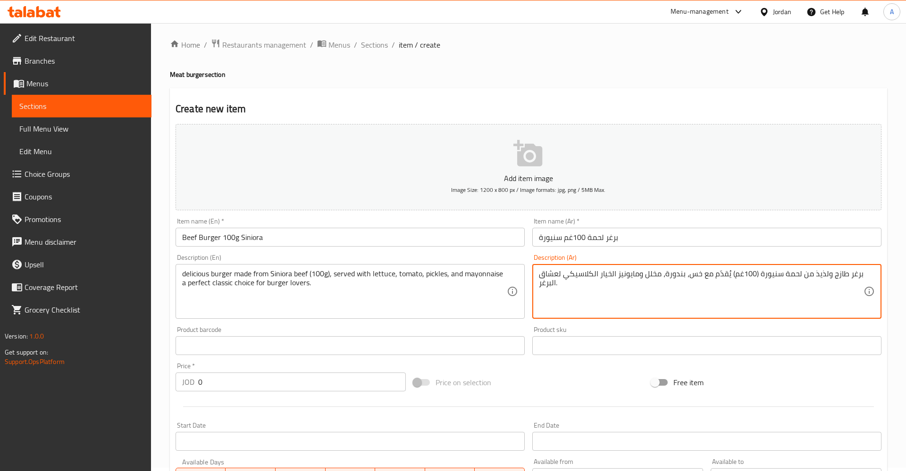
click at [829, 275] on textarea "برغر طازج ولذيذ من لحمة سنيورة (100غم) يُقدّم مع خس، بندورة، مخلل ومايونيز الخي…" at bounding box center [701, 291] width 325 height 45
click at [831, 274] on textarea "برغر طازج ولذيذ من لحمة سنيورة (100غم) يُقدّم مع خس، بندورة، مخلل ومايونيز الخي…" at bounding box center [701, 291] width 325 height 45
click at [875, 276] on div "برغر لذيذ من لحمة سنيورة (100غم) يُقدّم مع خس، بندورة، مخلل ومايونيز الخيار الك…" at bounding box center [706, 291] width 349 height 55
click at [865, 273] on div "برغر لذيذ من لحمة سنيورة (100غم) يُقدّم مع خس، بندورة، مخلل ومايونيز الخيار الك…" at bounding box center [706, 291] width 349 height 55
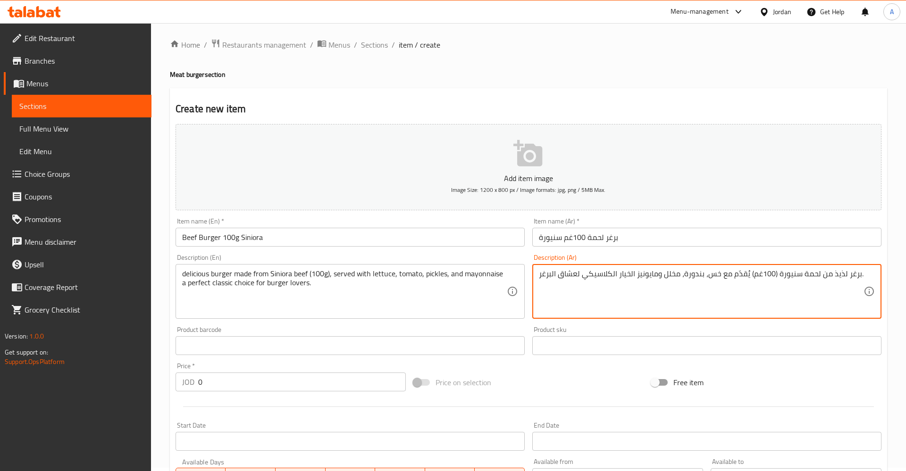
click at [541, 274] on textarea "برغر لذيذ من لحمة سنيورة (100غم) يُقدّم مع خس، بندورة، مخلل ومايونيز الخيار الك…" at bounding box center [701, 291] width 325 height 45
click at [599, 273] on textarea "برغر لذيذ من لحمة سنيورة (100غم) يُقدّم مع خس، بندورة، مخلل ومايونيز الخيار الك…" at bounding box center [701, 291] width 325 height 45
click at [851, 284] on textarea "برغر لذيذ من لحمة سنيورة (100غم) يُقدّم مع خس، بندورة، مخلل ومايونيز الخيار لعش…" at bounding box center [701, 291] width 325 height 45
paste textarea "الكلاسيكي"
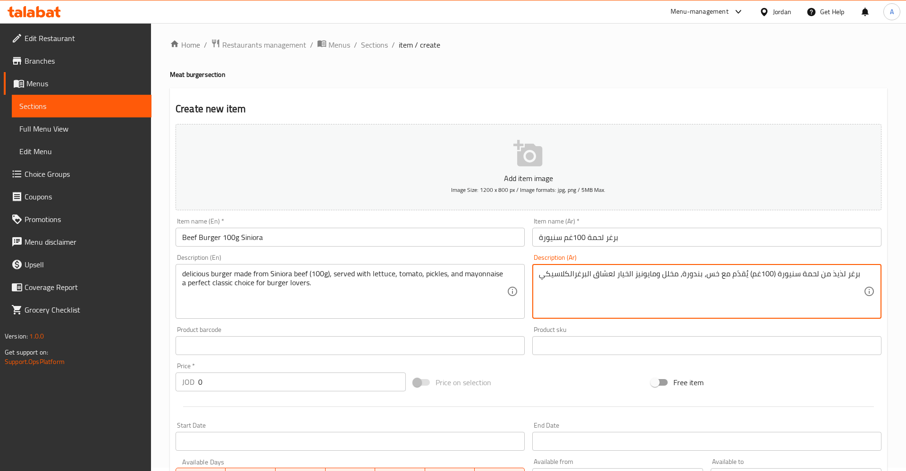
click at [574, 273] on textarea "برغر لذيذ من لحمة سنيورة (100غم) يُقدّم مع خس، بندورة، مخلل ومايونيز الخيار لعش…" at bounding box center [701, 291] width 325 height 45
type textarea "برغر لذيذ من لحمة سنيورة (100غم) يُقدّم مع خس، بندورة، مخلل ومايونيز الخيار لعش…"
click at [594, 315] on div "برغر لذيذ من لحمة سنيورة (100غم) يُقدّم مع خس، بندورة، مخلل ومايونيز الخيار لعش…" at bounding box center [706, 291] width 349 height 55
click at [448, 299] on textarea "delicious burger made from Siniora beef (100g), served with lettuce, tomato, pi…" at bounding box center [344, 291] width 325 height 45
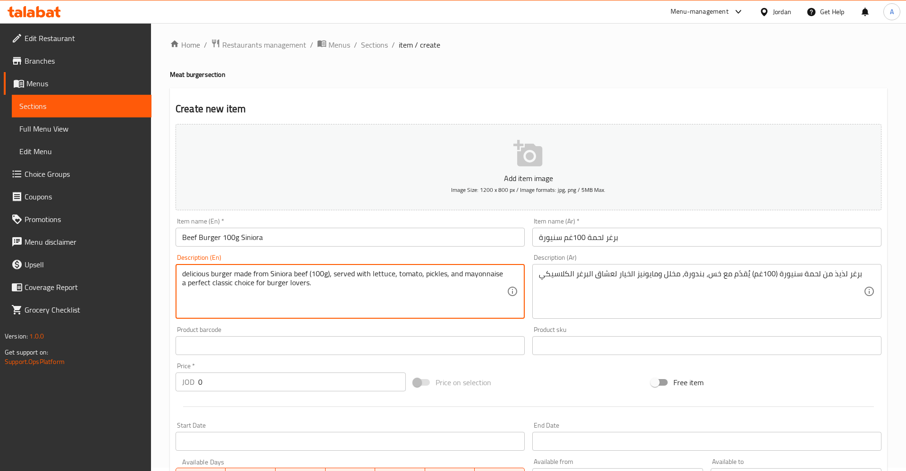
click at [721, 288] on textarea "برغر لذيذ من لحمة سنيورة (100غم) يُقدّم مع خس، بندورة، مخلل ومايونيز الخيار لعش…" at bounding box center [701, 291] width 325 height 45
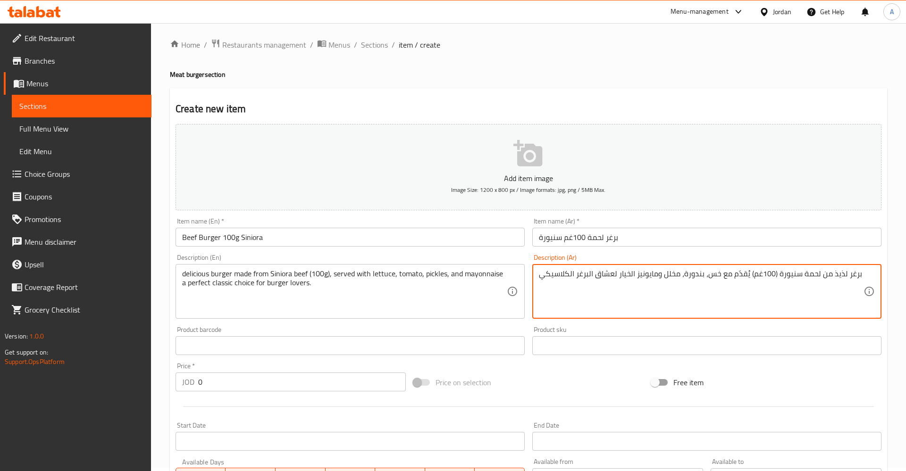
click at [508, 287] on icon at bounding box center [512, 291] width 11 height 11
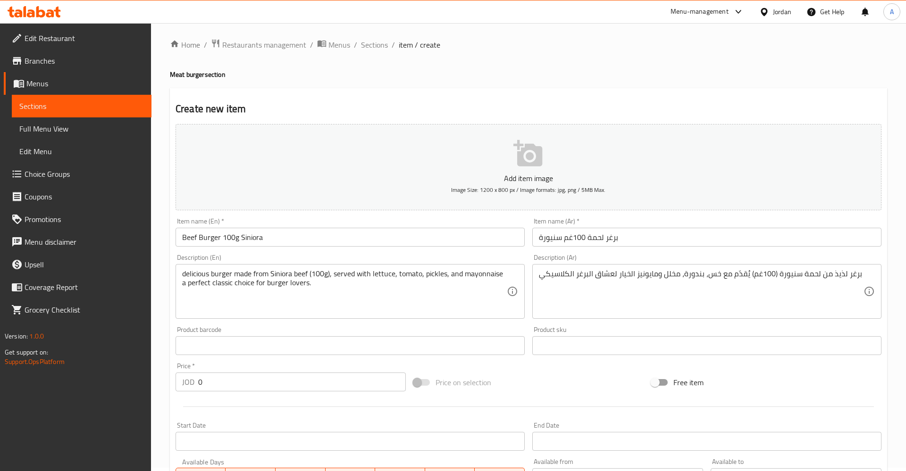
click at [457, 285] on textarea "delicious burger made from Siniora beef (100g), served with lettuce, tomato, pi…" at bounding box center [344, 291] width 325 height 45
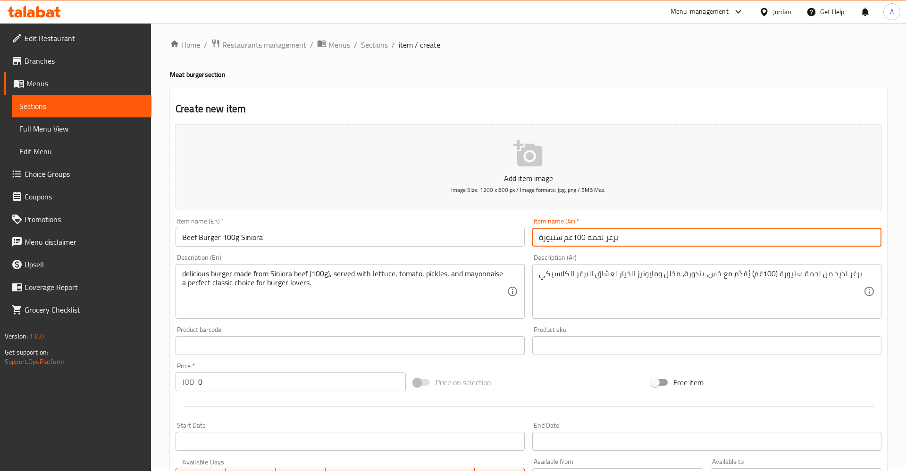
click at [675, 230] on input "برغر لحمة 100غم سنيورة" at bounding box center [706, 237] width 349 height 19
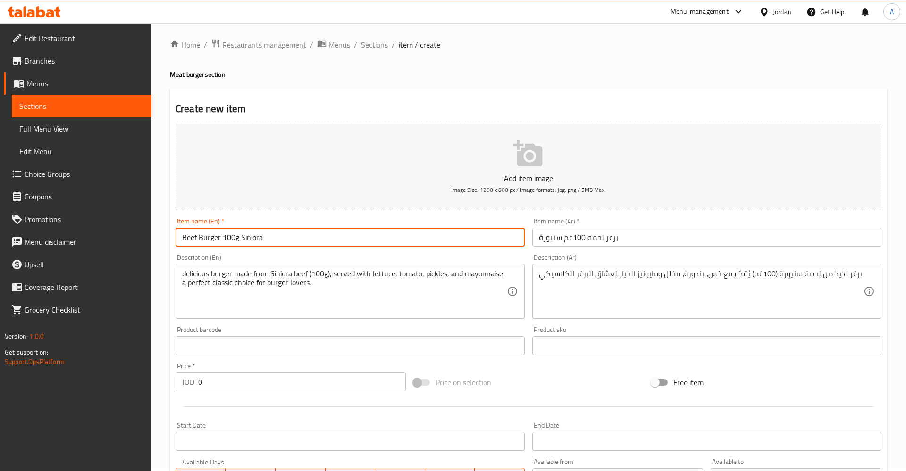
click at [399, 242] on input "Beef Burger 100g Siniora" at bounding box center [350, 237] width 349 height 19
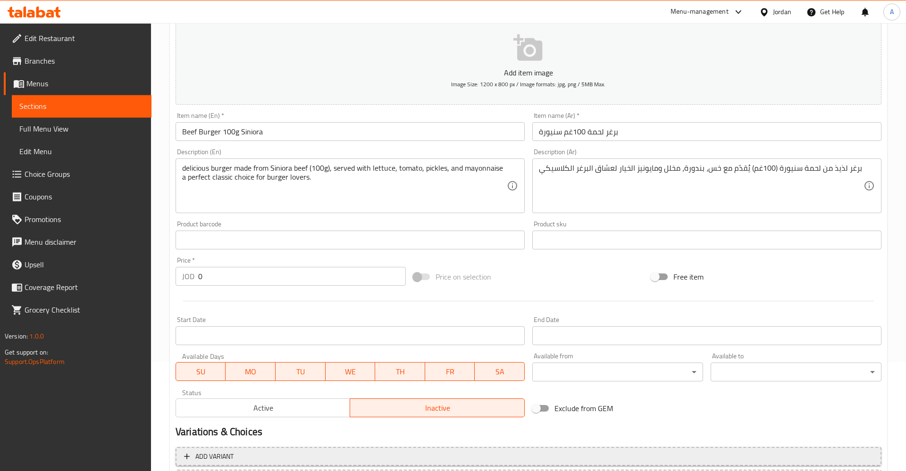
scroll to position [196, 0]
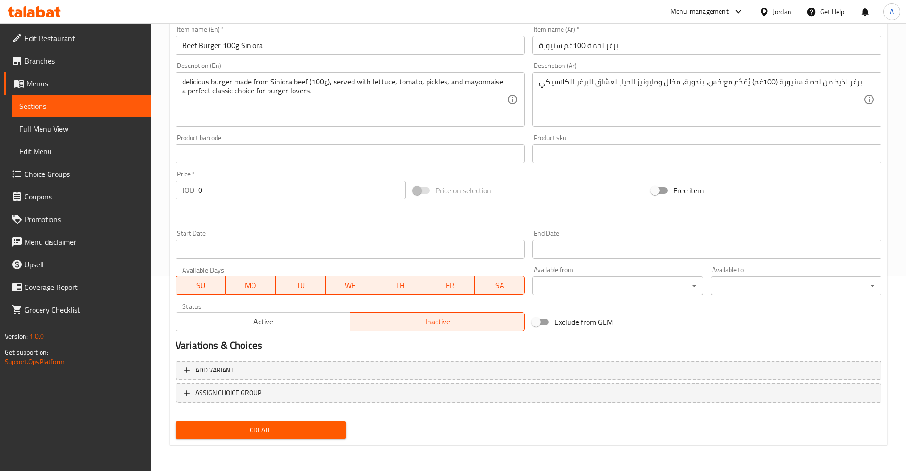
click at [582, 185] on div "Price on selection" at bounding box center [529, 190] width 238 height 25
click at [259, 425] on span "Create" at bounding box center [261, 431] width 156 height 12
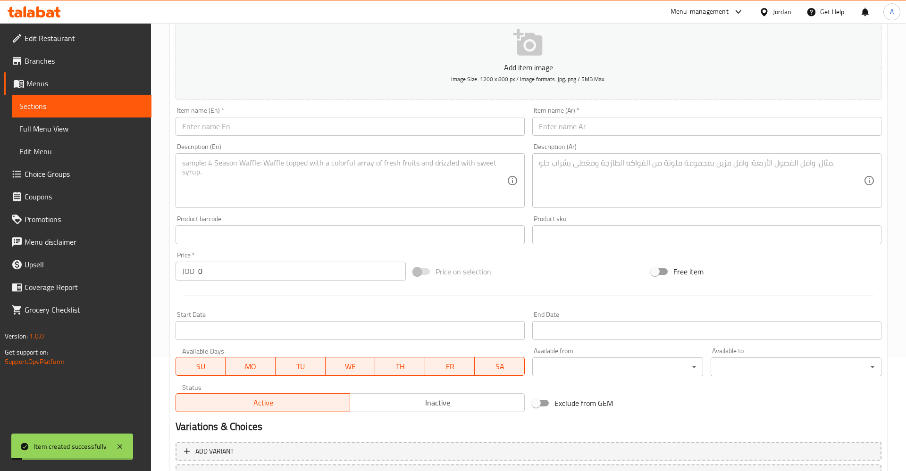
scroll to position [100, 0]
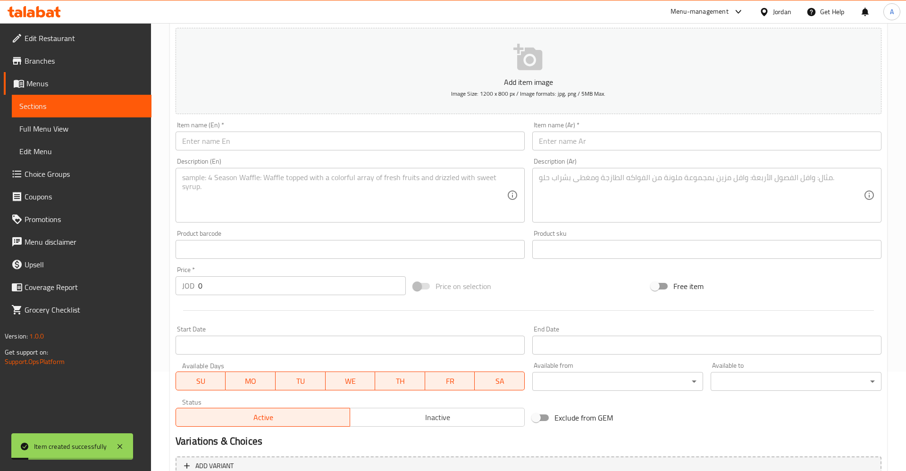
click at [42, 101] on span "Sections" at bounding box center [81, 105] width 125 height 11
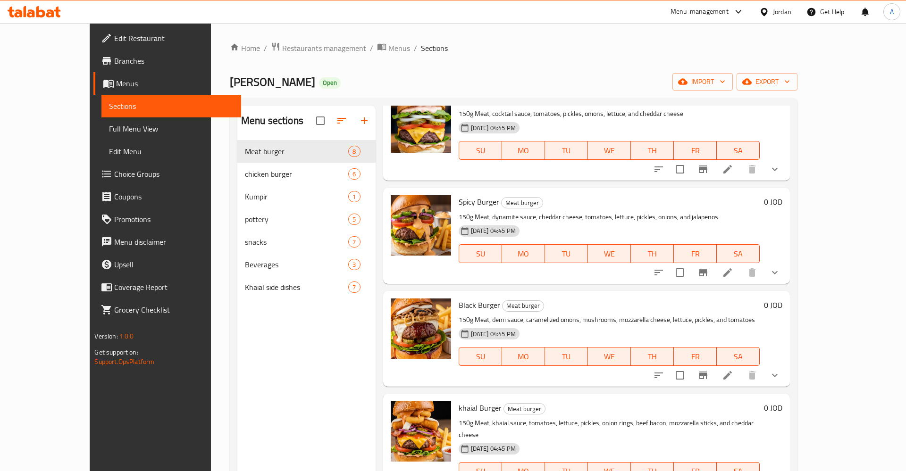
scroll to position [74, 0]
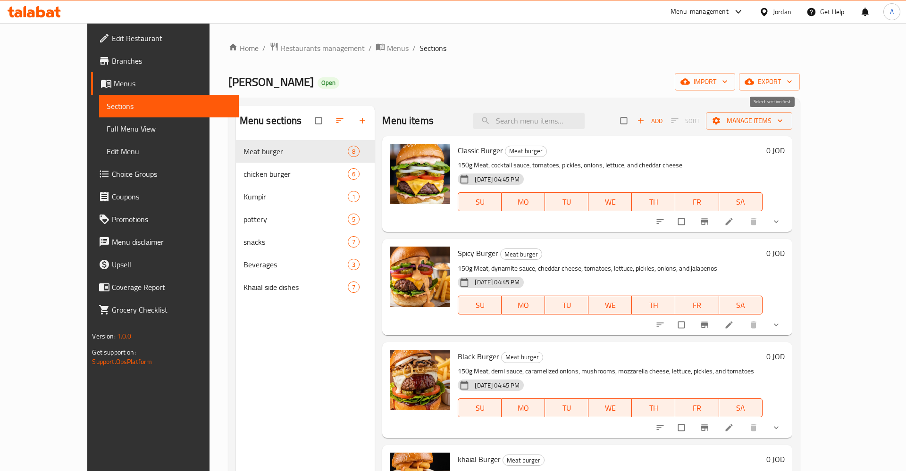
click at [706, 120] on span "Sort" at bounding box center [685, 121] width 41 height 15
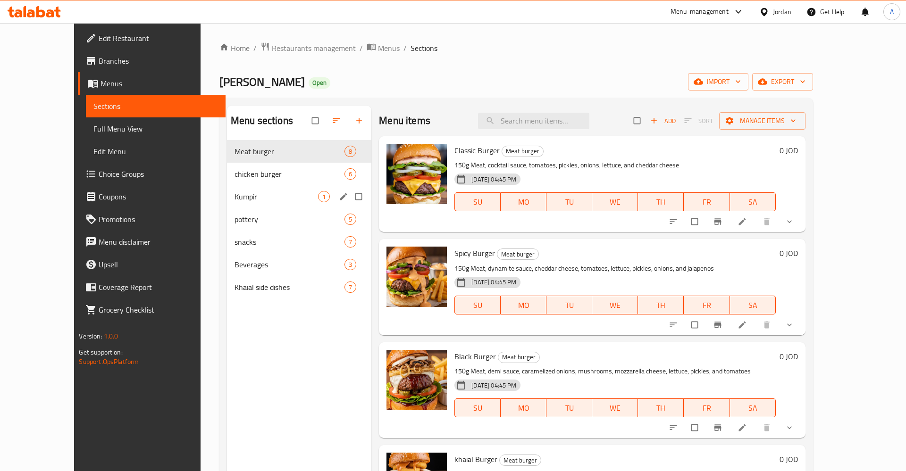
click at [227, 188] on div "Kumpir 1" at bounding box center [299, 196] width 144 height 23
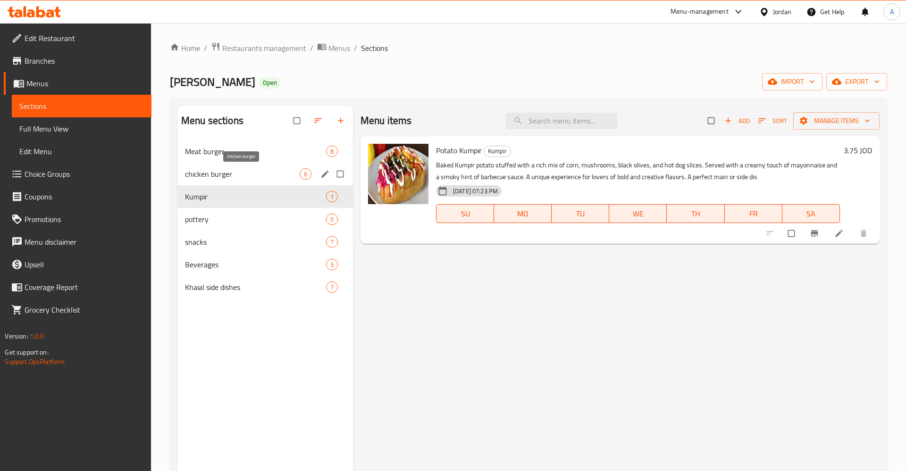
click at [224, 171] on span "chicken burger" at bounding box center [242, 173] width 115 height 11
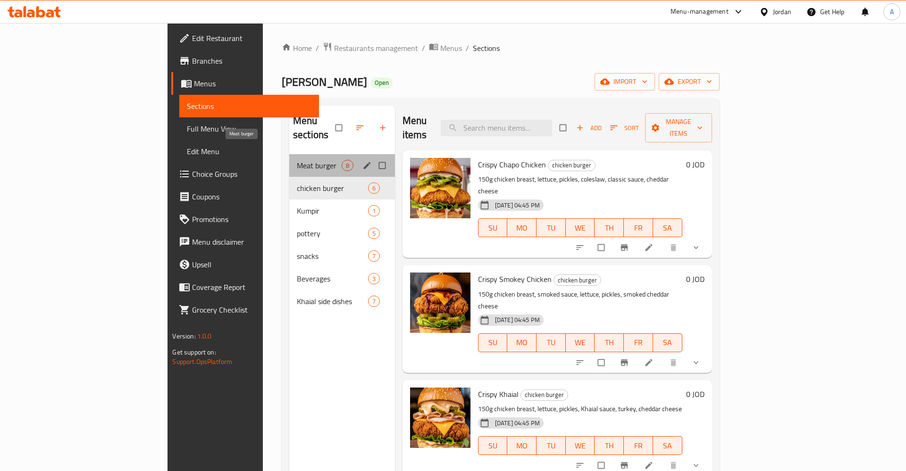
click at [297, 160] on span "Meat burger" at bounding box center [319, 165] width 45 height 11
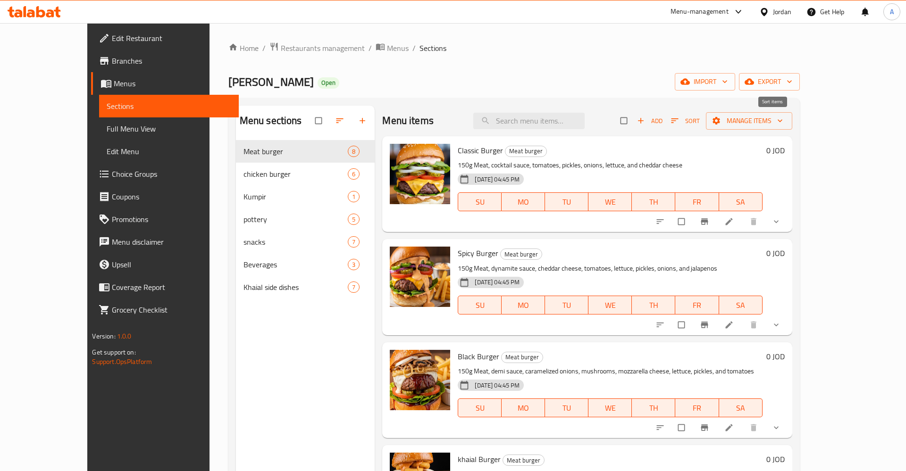
click at [679, 121] on icon "button" at bounding box center [674, 120] width 9 height 9
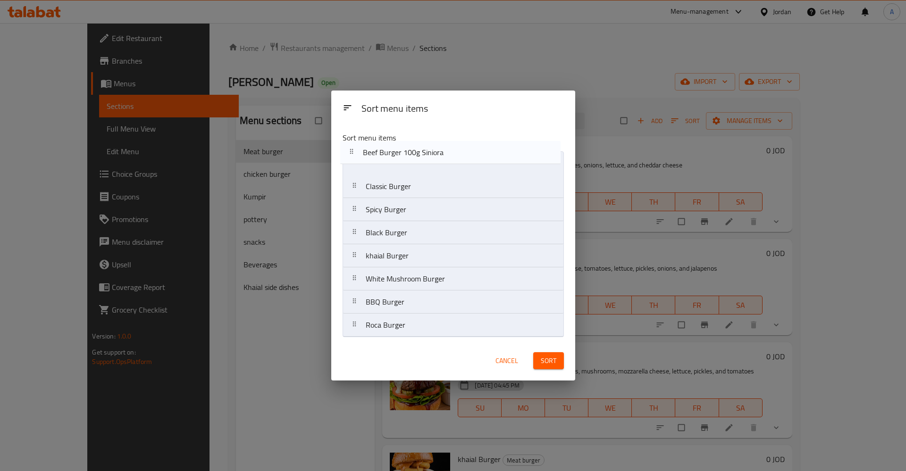
drag, startPoint x: 348, startPoint y: 328, endPoint x: 352, endPoint y: 156, distance: 172.2
click at [352, 156] on nav "Classic Burger Spicy Burger Black Burger khaial Burger White Mushroom Burger BB…" at bounding box center [453, 244] width 221 height 186
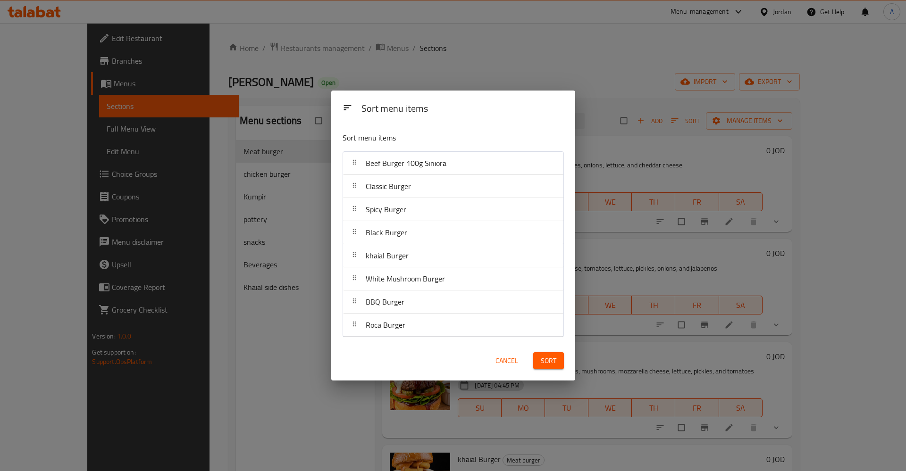
click at [544, 361] on span "Sort" at bounding box center [549, 361] width 16 height 12
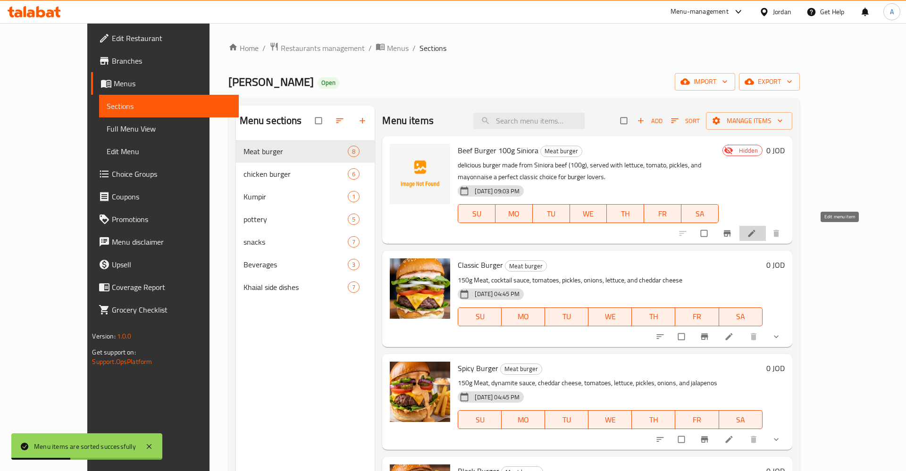
click at [756, 234] on icon at bounding box center [751, 233] width 9 height 9
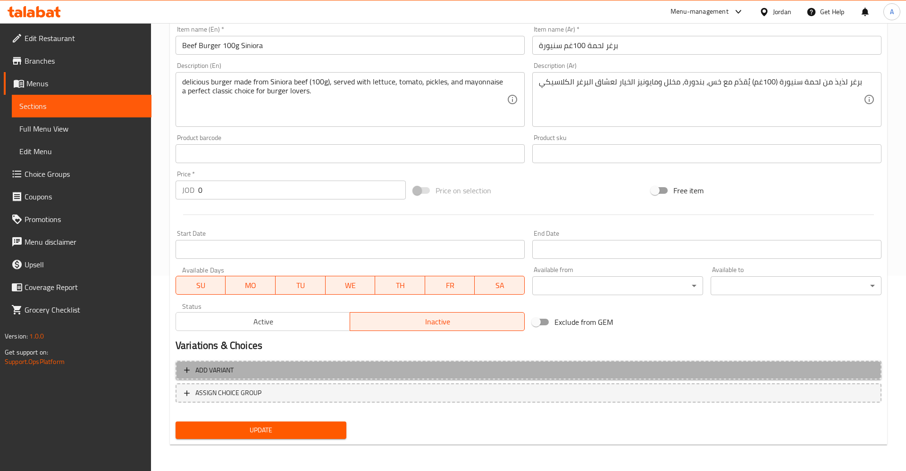
click at [185, 369] on icon "button" at bounding box center [186, 370] width 9 height 9
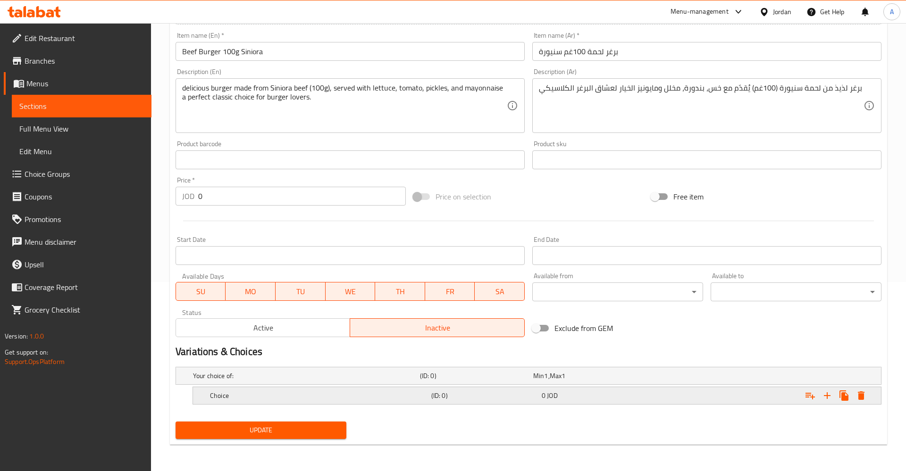
click at [564, 399] on div "0 JOD" at bounding box center [595, 395] width 107 height 9
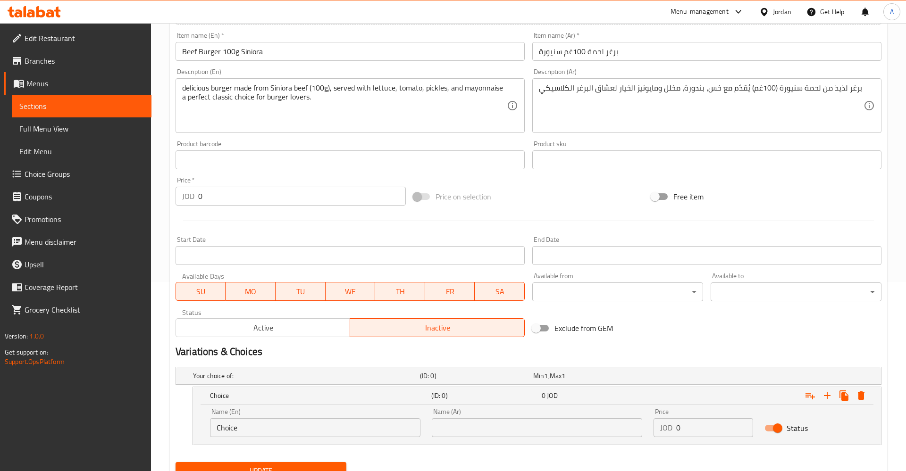
click at [326, 426] on input "Choice" at bounding box center [315, 428] width 210 height 19
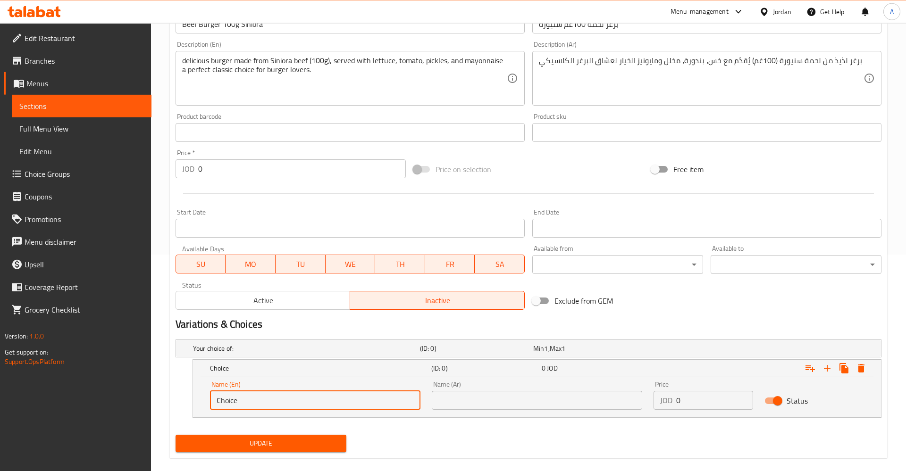
scroll to position [230, 0]
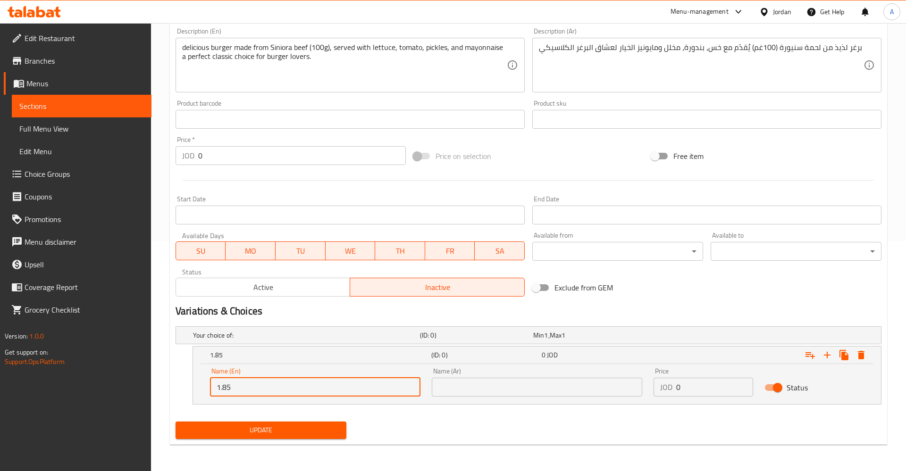
click at [347, 388] on input "1.85" at bounding box center [315, 387] width 210 height 19
type input "Samdwich"
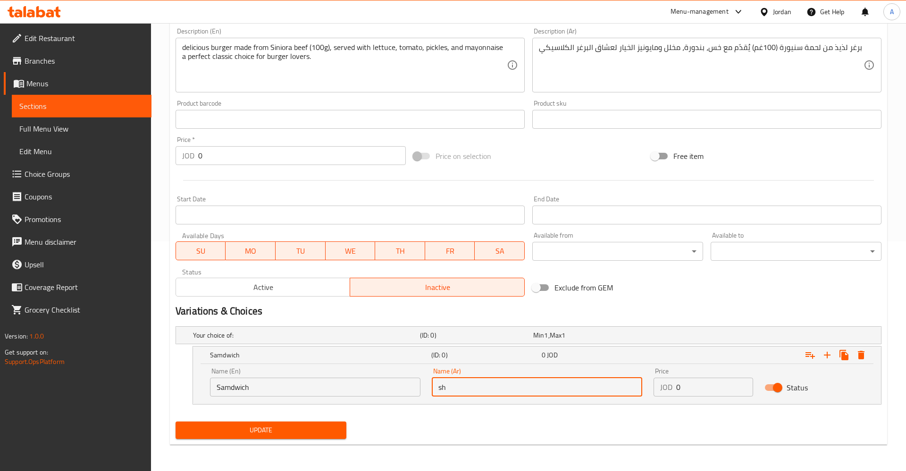
type input "s"
click at [176, 422] on button "Update" at bounding box center [261, 430] width 171 height 17
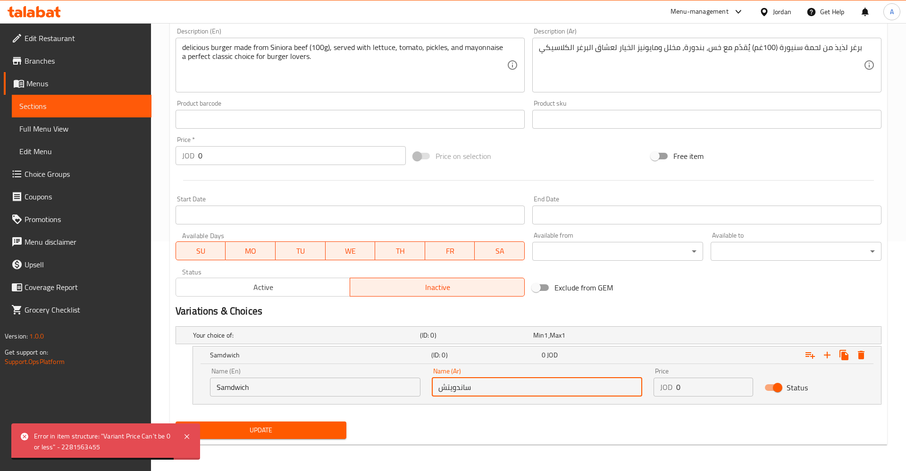
type input "ساندويتش"
click at [705, 395] on div "Price JOD 0 Price" at bounding box center [703, 382] width 111 height 40
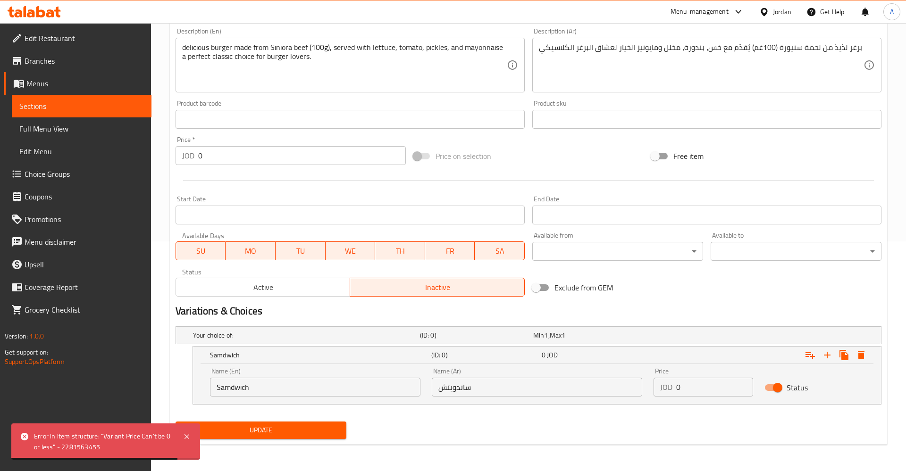
click at [704, 387] on input "0" at bounding box center [714, 387] width 77 height 19
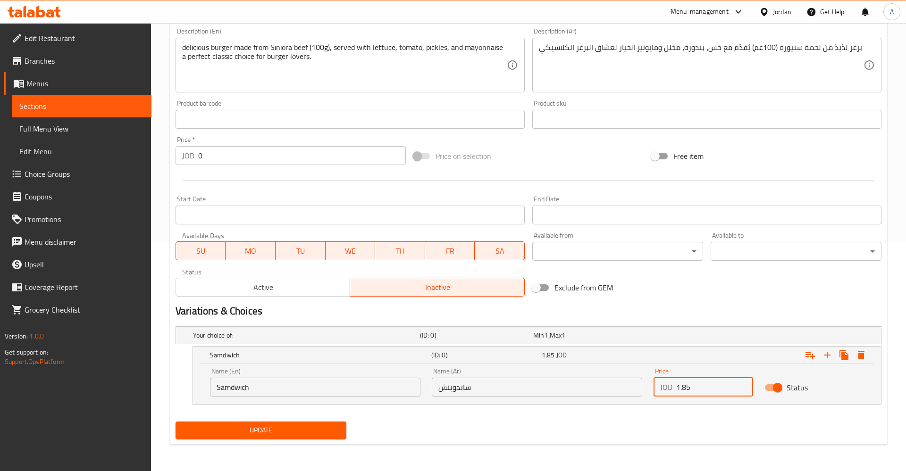
type input "1.85"
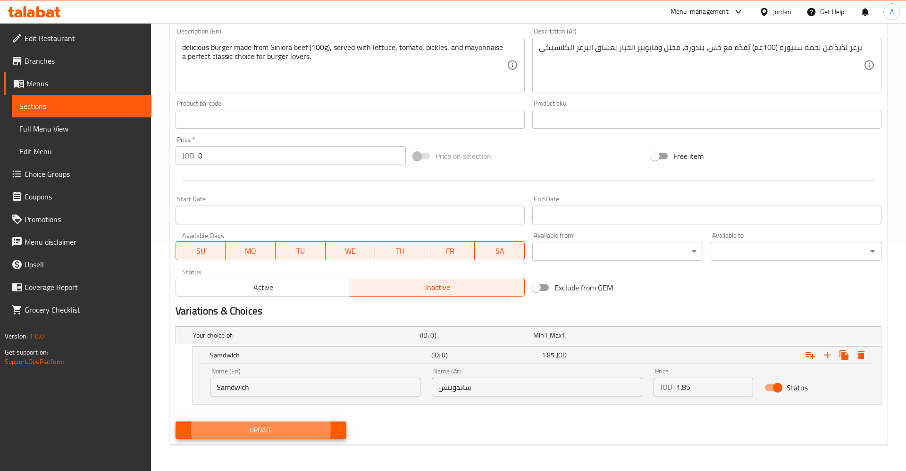
click at [278, 432] on span "Update" at bounding box center [261, 431] width 156 height 12
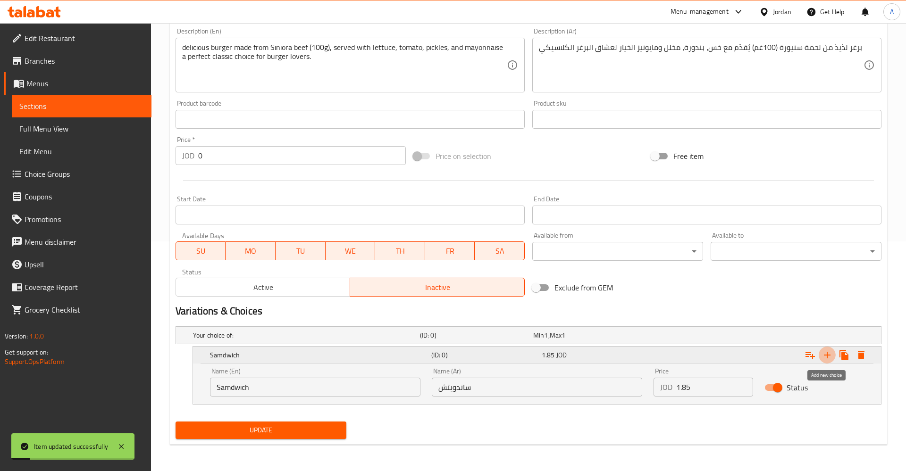
click at [828, 352] on icon "Expand" at bounding box center [826, 355] width 11 height 11
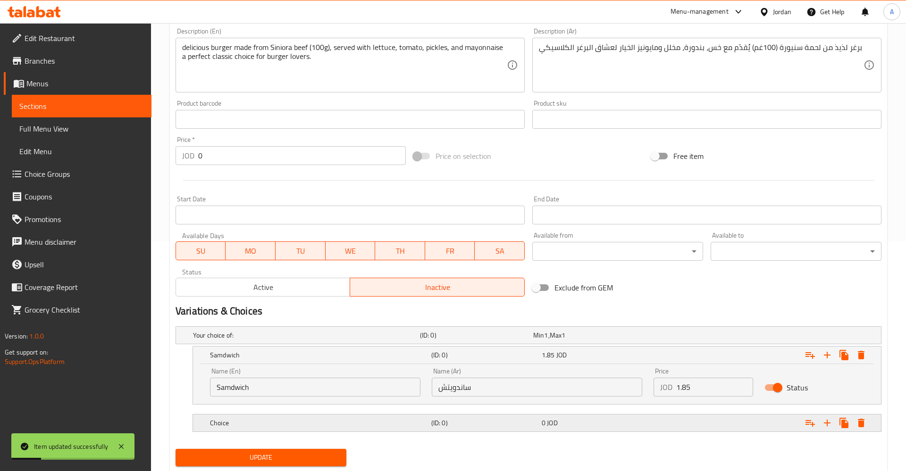
click at [239, 424] on h5 "Choice" at bounding box center [319, 423] width 218 height 9
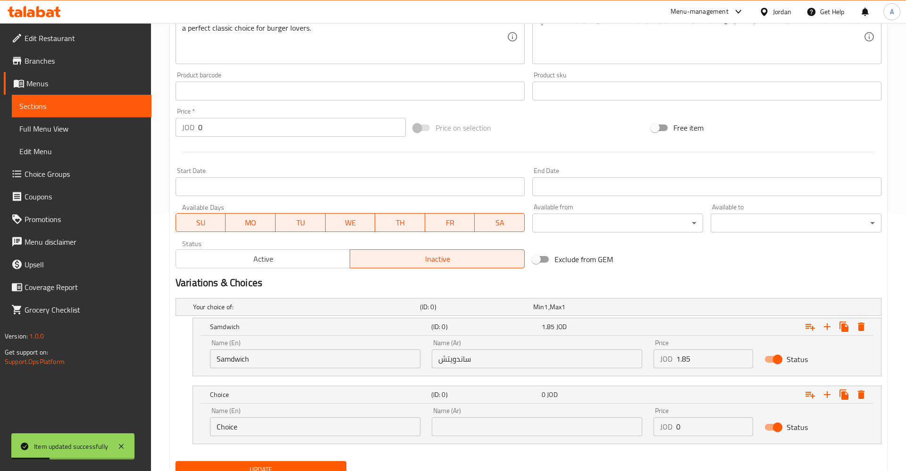
scroll to position [278, 0]
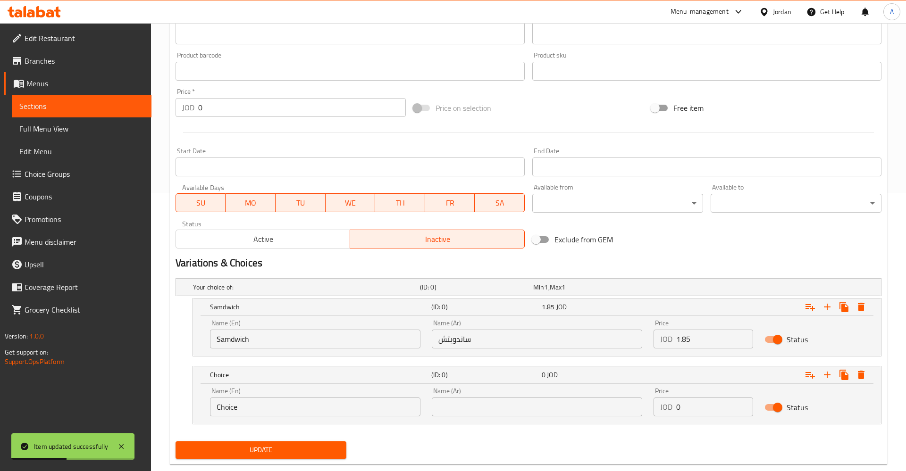
click at [284, 407] on input "Choice" at bounding box center [315, 407] width 210 height 19
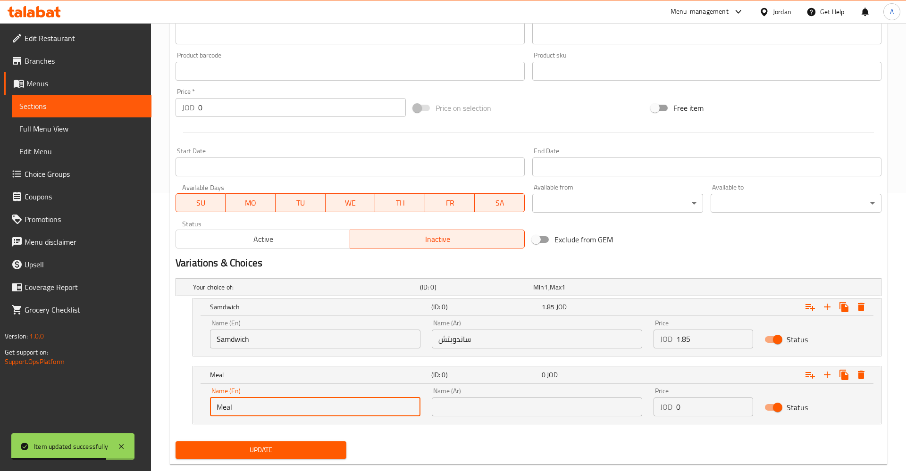
type input "Meal"
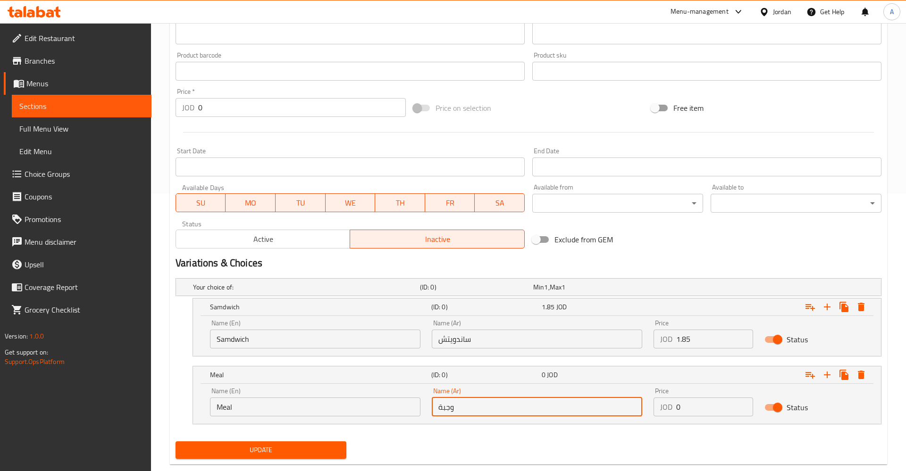
type input "وجبة"
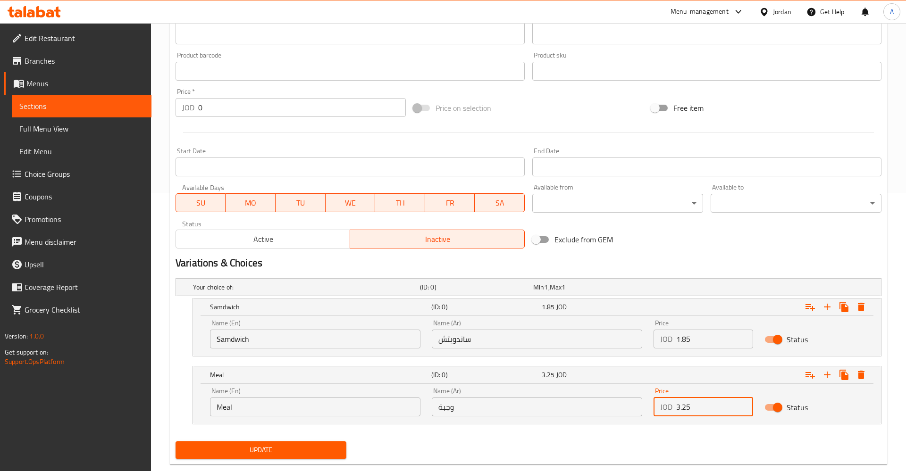
type input "3.25"
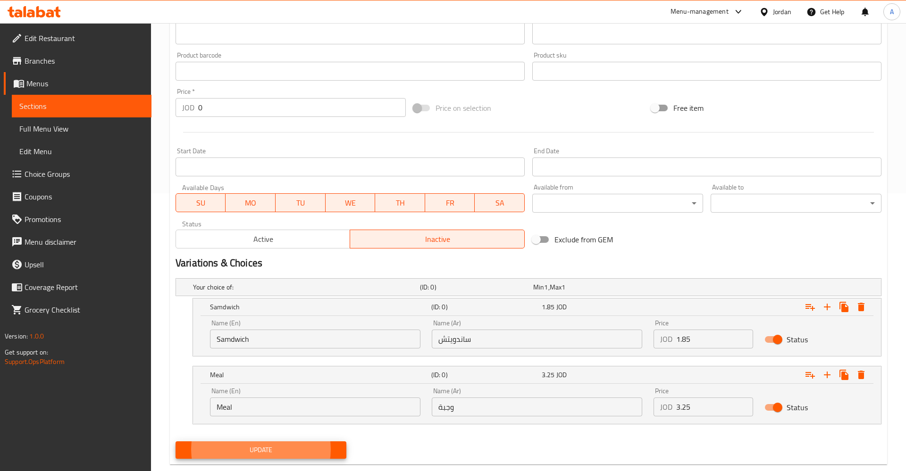
click at [176, 442] on button "Update" at bounding box center [261, 450] width 171 height 17
click at [288, 243] on span "Active" at bounding box center [263, 240] width 167 height 14
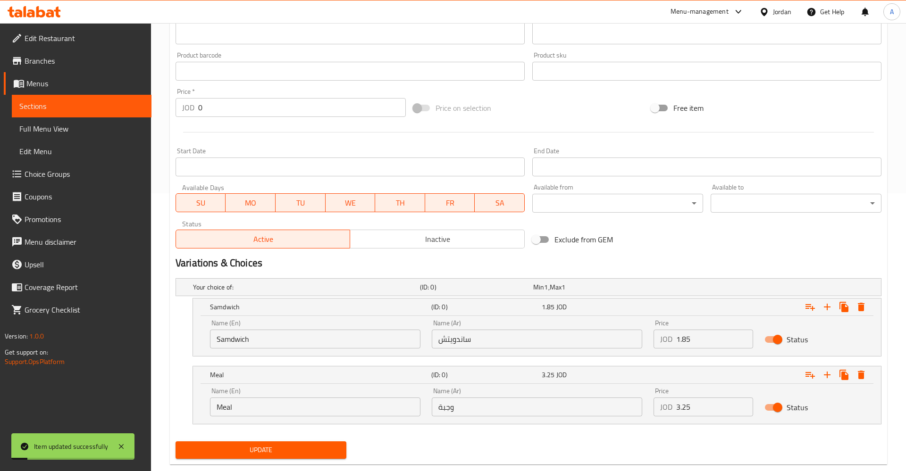
click at [259, 444] on span "Update" at bounding box center [261, 450] width 156 height 12
click at [37, 109] on span "Sections" at bounding box center [81, 105] width 125 height 11
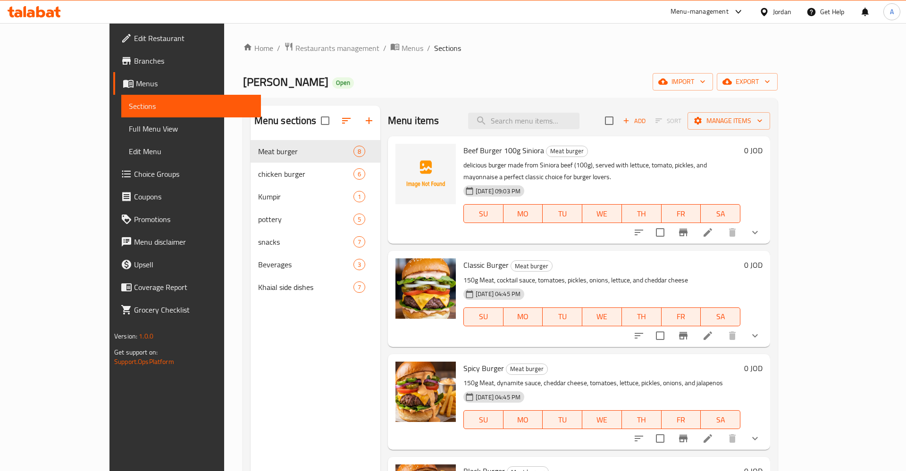
drag, startPoint x: 411, startPoint y: 66, endPoint x: 452, endPoint y: 130, distance: 75.5
click at [411, 68] on div "Home / Restaurants management / Menus / Sections kesa khaial Open import export…" at bounding box center [510, 313] width 535 height 543
click at [463, 155] on span "Beef Burger 100g Siniora" at bounding box center [503, 150] width 81 height 14
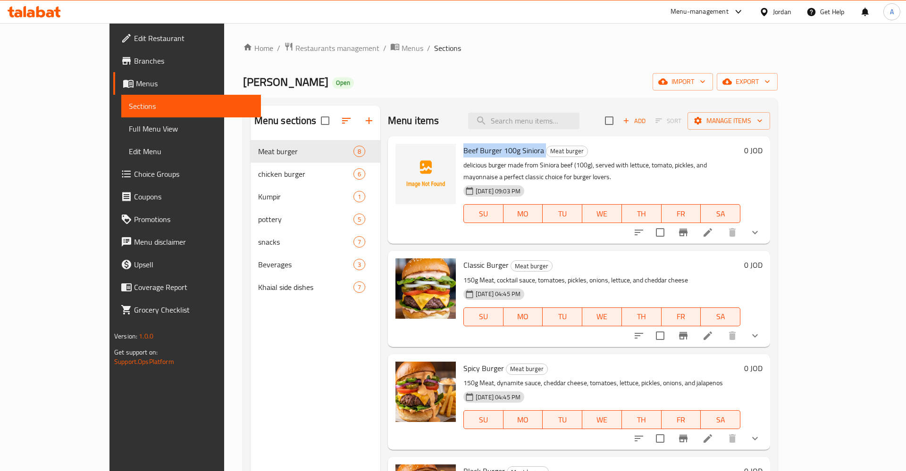
copy h6 "Beef Burger 100g Siniora"
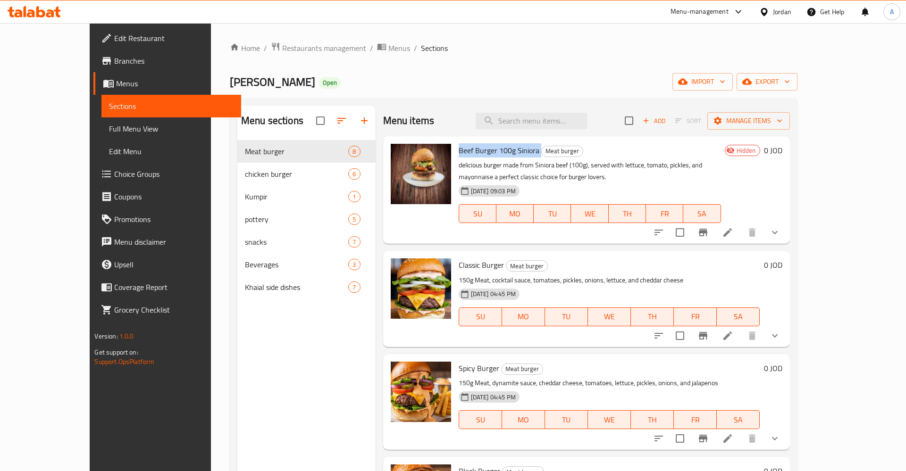
click at [733, 236] on icon at bounding box center [727, 232] width 11 height 11
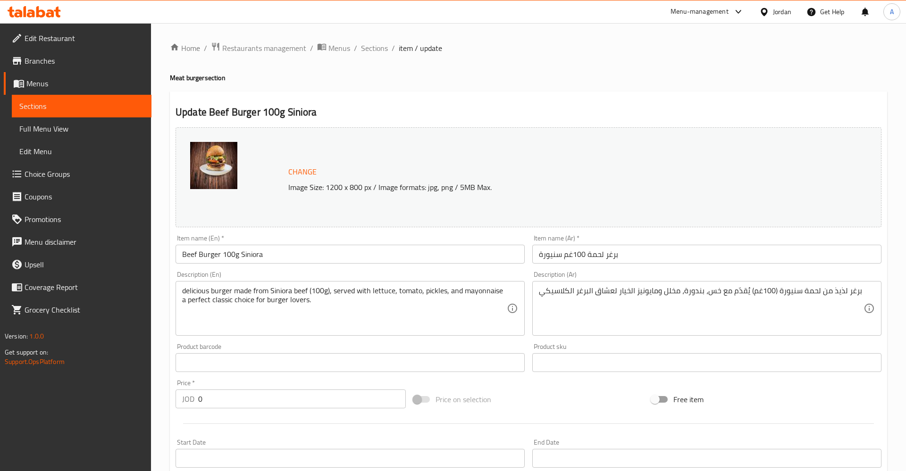
scroll to position [230, 0]
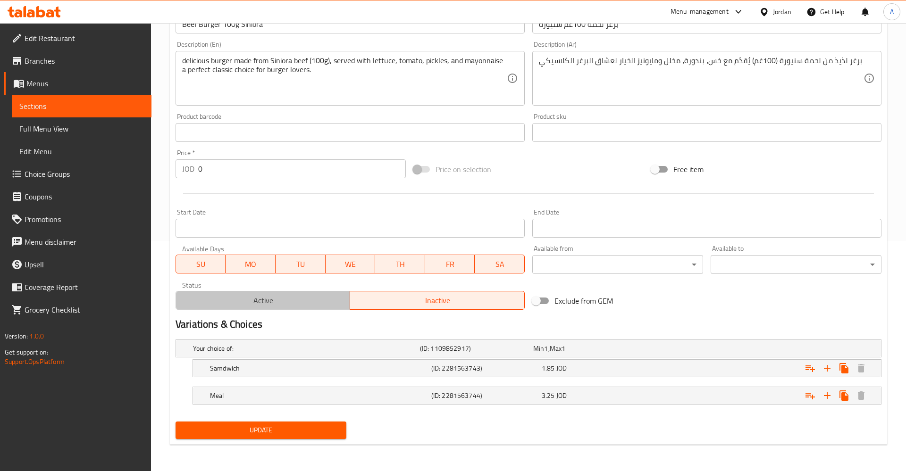
click at [275, 297] on span "Active" at bounding box center [263, 301] width 167 height 14
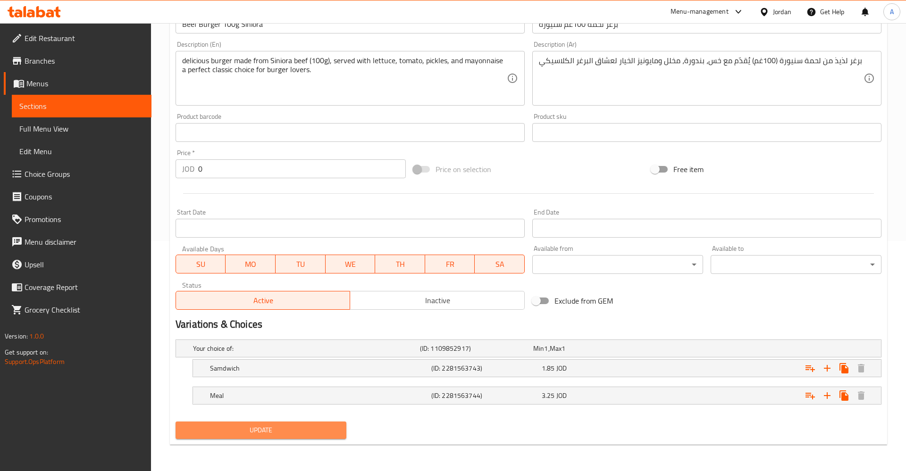
click at [280, 434] on span "Update" at bounding box center [261, 431] width 156 height 12
click at [280, 434] on div at bounding box center [453, 235] width 906 height 471
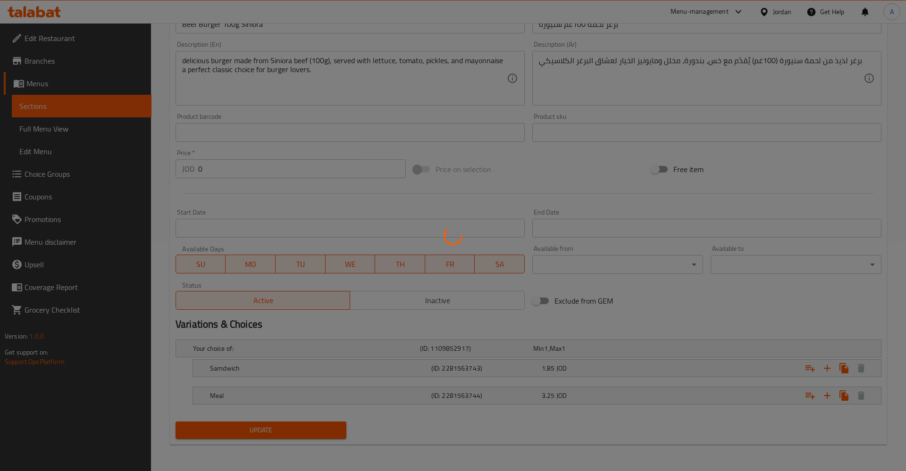
click at [280, 434] on div at bounding box center [453, 235] width 906 height 471
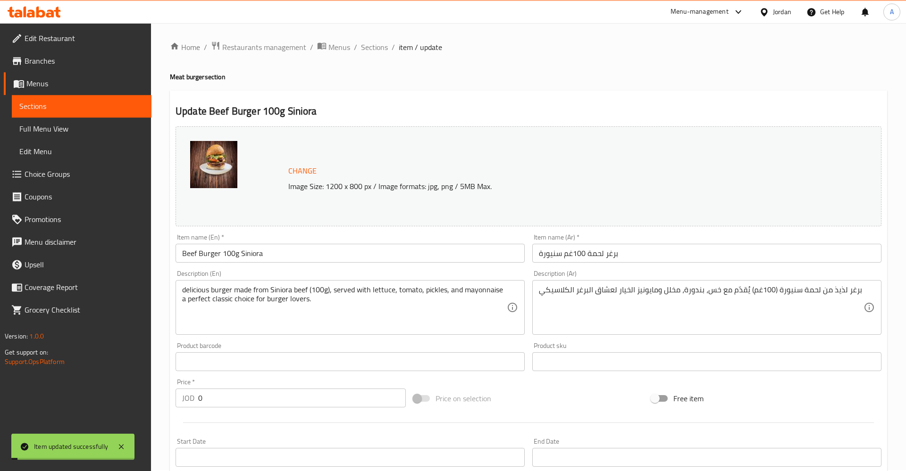
scroll to position [0, 0]
click at [54, 114] on link "Sections" at bounding box center [82, 106] width 140 height 23
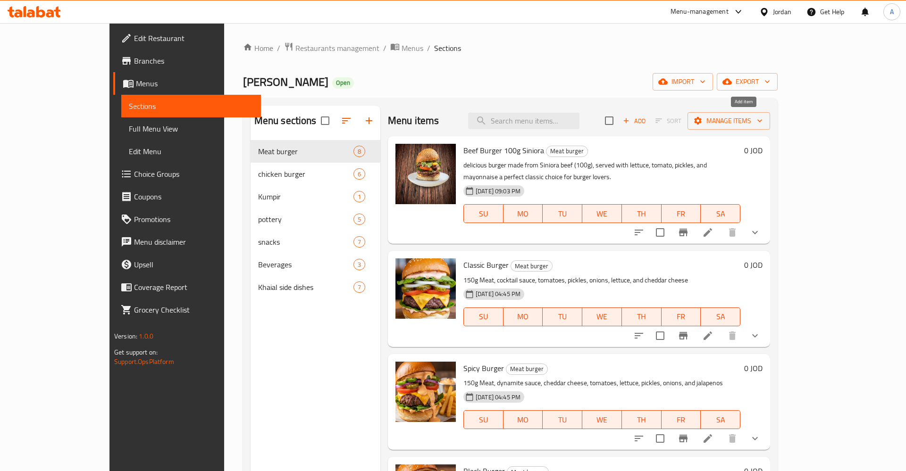
click at [647, 120] on span "Add" at bounding box center [633, 121] width 25 height 11
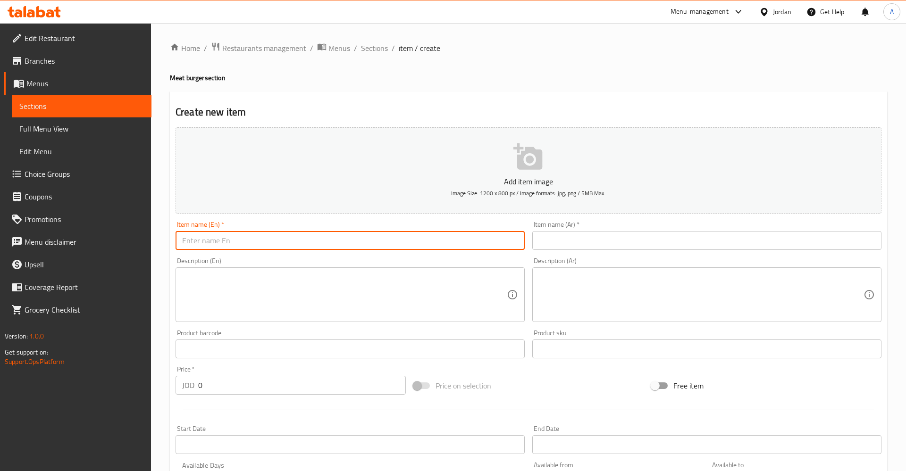
click at [250, 234] on input "text" at bounding box center [350, 240] width 349 height 19
paste input "Beef Burger 100g Siniora"
type input "Beef Burger 100g Siniora"
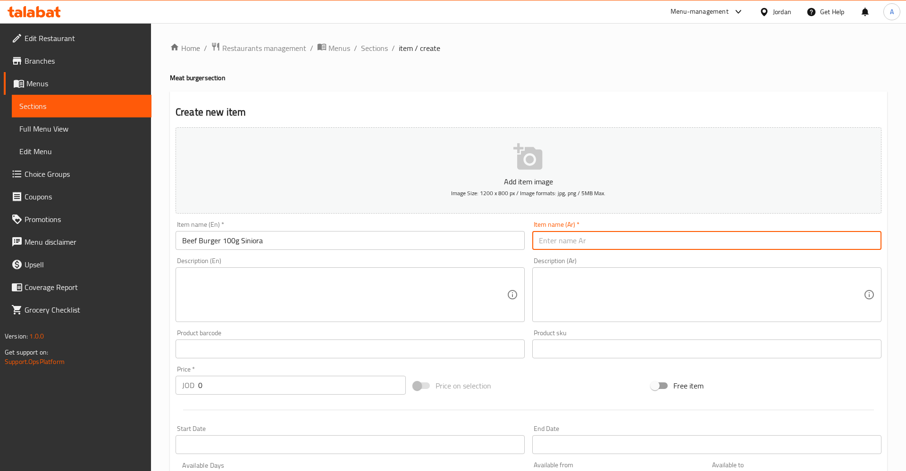
paste input "Beef Burger 100g Siniora Meat burger"
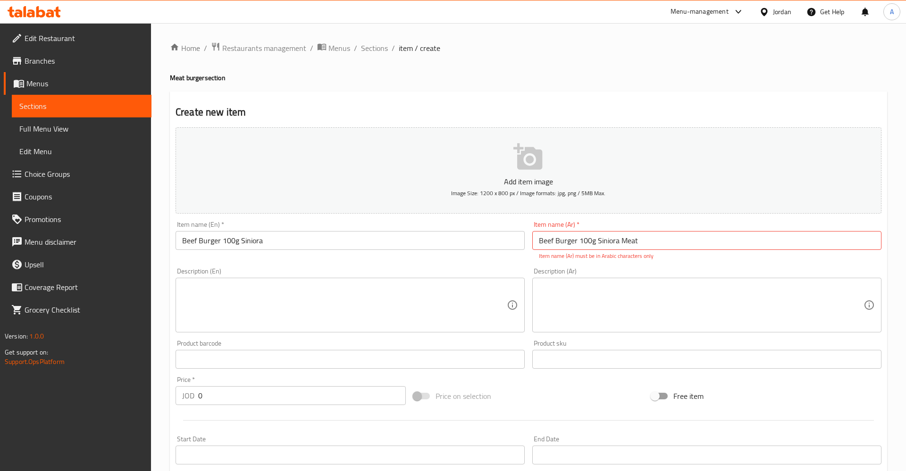
click at [705, 246] on input "Beef Burger 100g Siniora Meat" at bounding box center [706, 240] width 349 height 19
click at [620, 241] on input "Beef Burger 100g Siniora Meat" at bounding box center [706, 240] width 349 height 19
click at [628, 240] on input "Beef Burger 100g Siniora Meat" at bounding box center [706, 240] width 349 height 19
click at [604, 241] on input "Beef Burger 100g Siniora" at bounding box center [706, 240] width 349 height 19
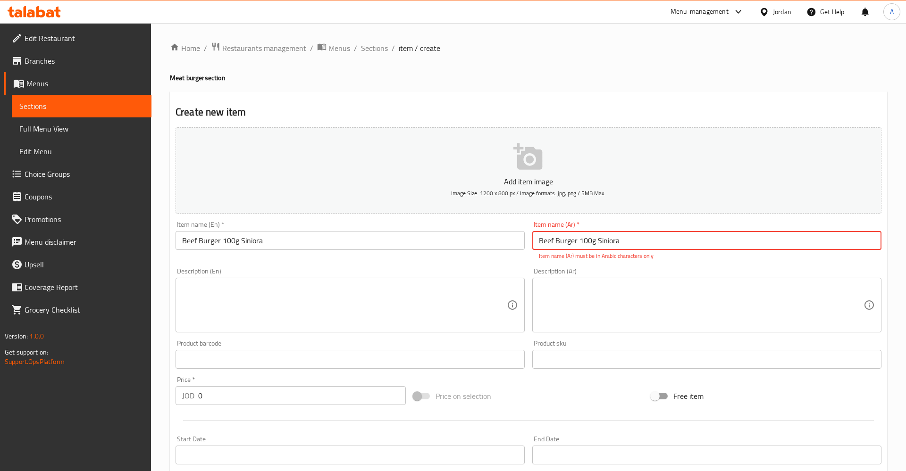
click at [604, 241] on input "Beef Burger 100g Siniora" at bounding box center [706, 240] width 349 height 19
paste input "برغر لحمة 100غم سنيورة"
type input "برغر لحمة 100غم سنيورة"
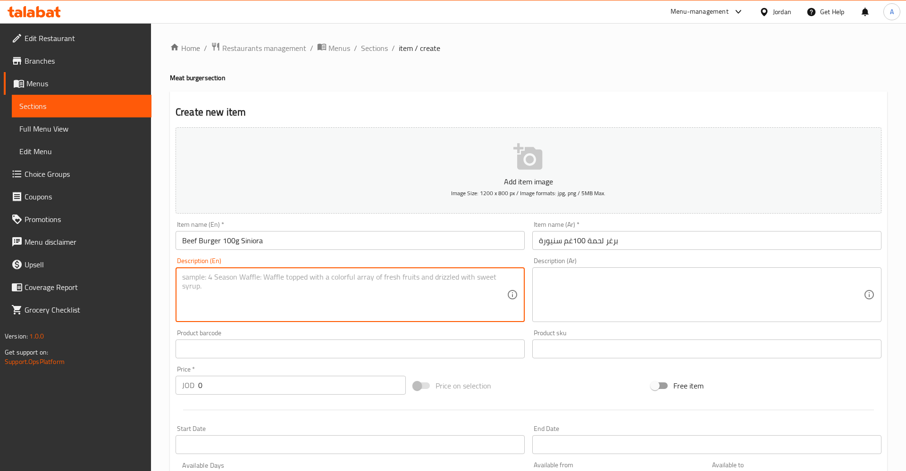
click at [364, 291] on textarea at bounding box center [344, 295] width 325 height 45
paste textarea "delicious burger made from Siniora beef (100g), served with lettuce, tomato, pi…"
type textarea "delicious burger made from Siniora beef (100g), served with lettuce, tomato, pi…"
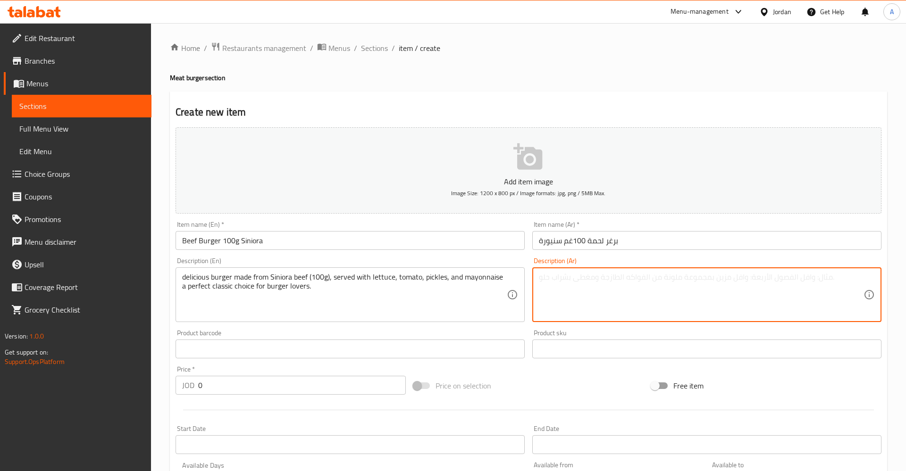
paste textarea "برغر لذيذ من لحمة سنيورة (100غم) يُقدّم مع خس، بندورة، مخلل ومايونيز الخيار لعش…"
click at [764, 279] on textarea "برغر لذيذ من لحمة سنيورة (100غم) يُقدّم مع خس، بندورة، مخلل ومايونيز الخيار لعش…" at bounding box center [701, 295] width 325 height 45
click at [775, 280] on textarea "برغر لذيذ من لحمة سنيورة (100غم) يُقدّم مع خس، بندورة، مخلل ومايونيز الخيار لعش…" at bounding box center [701, 295] width 325 height 45
click at [766, 278] on textarea "برغر لذيذ من لحمة سنيورة (100غم) يُقدّم مع خس، بندورة، مخلل ومايونيز الخيار لعش…" at bounding box center [701, 295] width 325 height 45
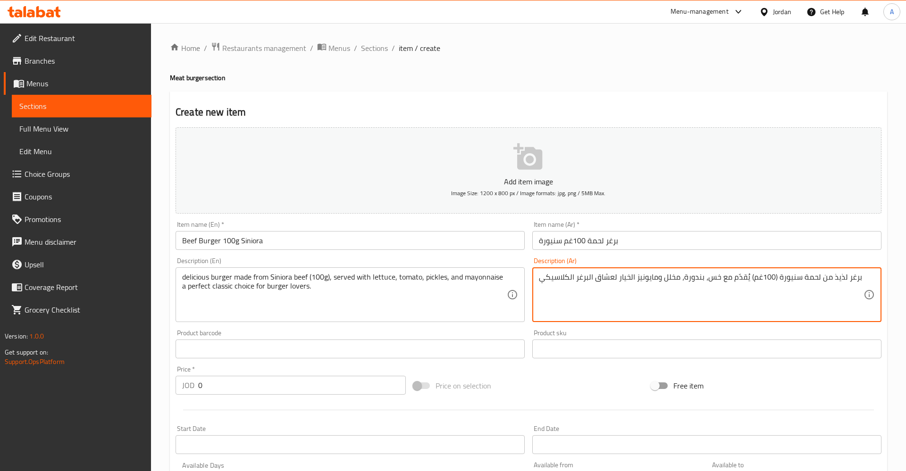
click at [766, 278] on textarea "برغر لذيذ من لحمة سنيورة (100غم) يُقدّم مع خس، بندورة، مخلل ومايونيز الخيار لعش…" at bounding box center [701, 295] width 325 height 45
type textarea "برغر لذيذ من لحمة سنيورة (150غم) يُقدّم مع خس، بندورة، مخلل ومايونيز الخيار لعش…"
click at [314, 281] on textarea "delicious burger made from Siniora beef (100g), served with lettuce, tomato, pi…" at bounding box center [344, 295] width 325 height 45
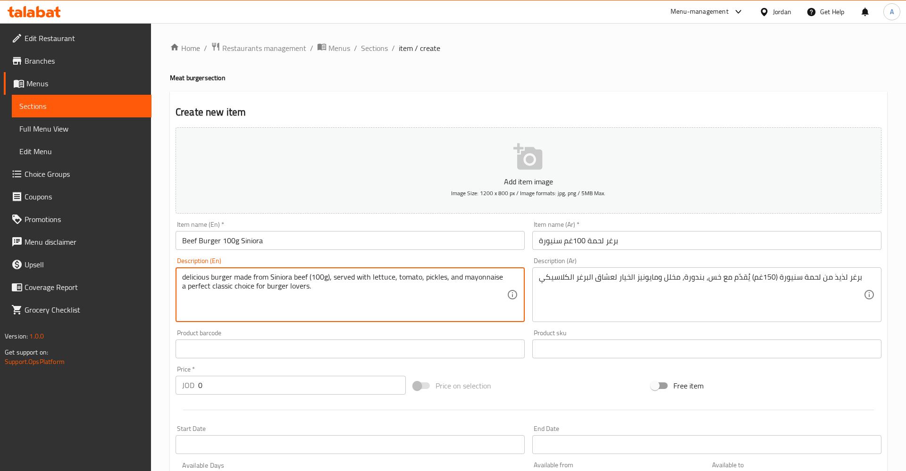
click at [318, 280] on textarea "delicious burger made from Siniora beef (100g), served with lettuce, tomato, pi…" at bounding box center [344, 295] width 325 height 45
click at [331, 287] on textarea "delicious burger made from Siniora beef (150g), served with lettuce, tomato, pi…" at bounding box center [344, 295] width 325 height 45
click at [379, 302] on textarea "delicious burger made from Siniora beef (150g), served with lettuce, tomato, pi…" at bounding box center [344, 295] width 325 height 45
click at [186, 277] on textarea "delicious burger made from Siniora beef (150g), served with lettuce, tomato, pi…" at bounding box center [344, 295] width 325 height 45
type textarea "Delicious burger made from Siniora beef (150g), served with lettuce, tomato, pi…"
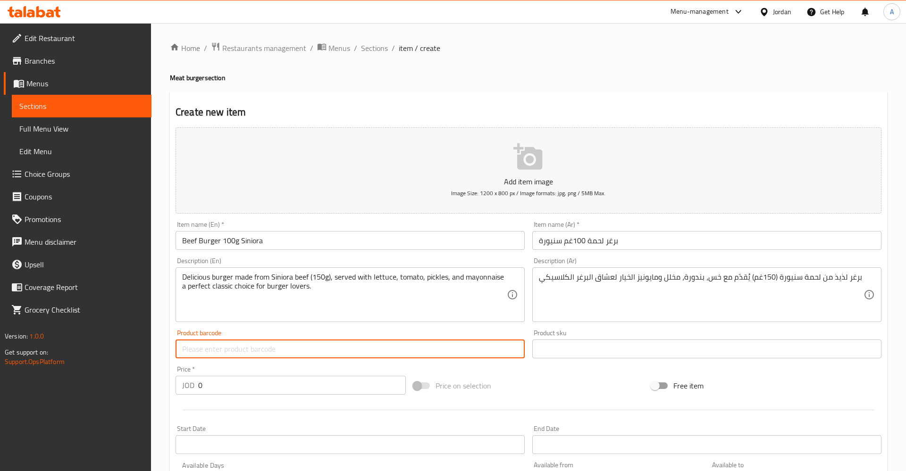
drag, startPoint x: 424, startPoint y: 349, endPoint x: 403, endPoint y: 328, distance: 29.0
click at [423, 349] on input "text" at bounding box center [350, 349] width 349 height 19
click at [374, 311] on textarea "Delicious burger made from Siniora beef (150g), served with lettuce, tomato, pi…" at bounding box center [344, 295] width 325 height 45
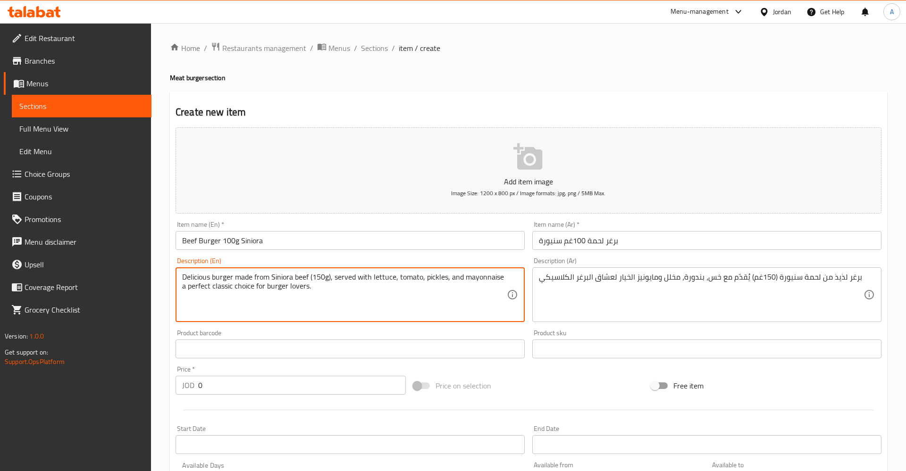
click at [581, 245] on input "برغر لحمة 100غم سنيورة" at bounding box center [706, 240] width 349 height 19
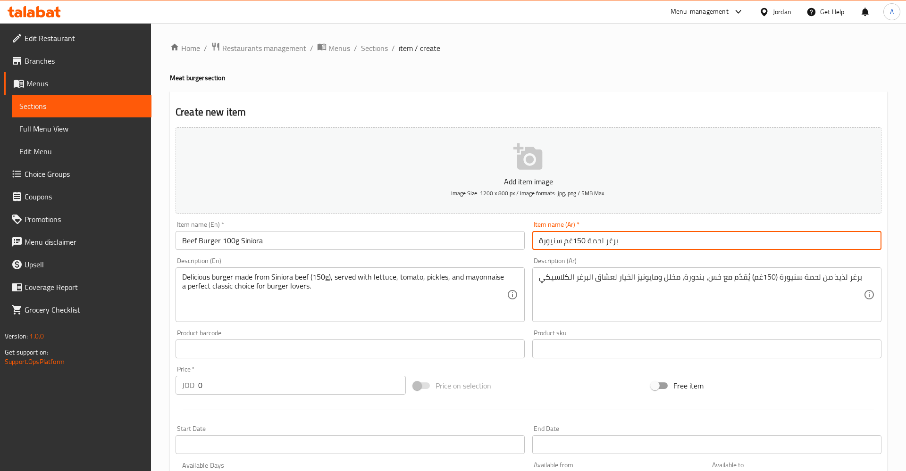
type input "برغر لحمة 150غم سنيورة"
click at [230, 243] on input "Beef Burger 100g Siniora" at bounding box center [350, 240] width 349 height 19
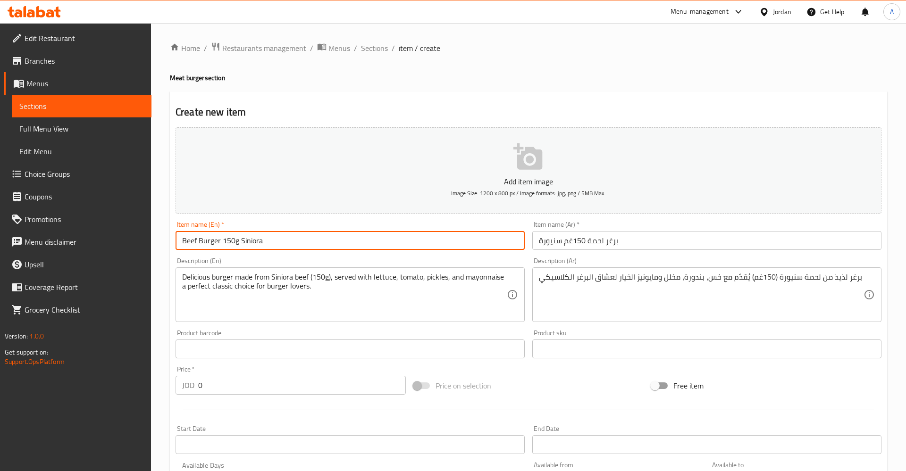
type input "Beef Burger 150g Siniora"
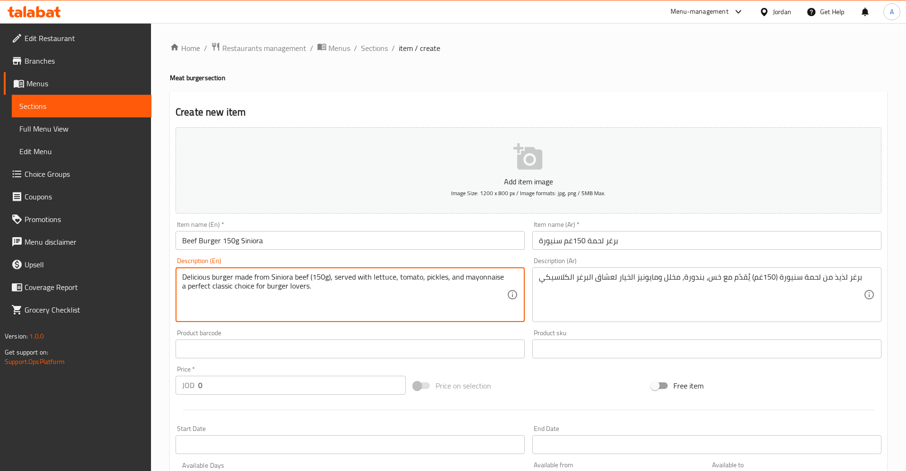
click at [353, 305] on textarea "Delicious burger made from Siniora beef (150g), served with lettuce, tomato, pi…" at bounding box center [344, 295] width 325 height 45
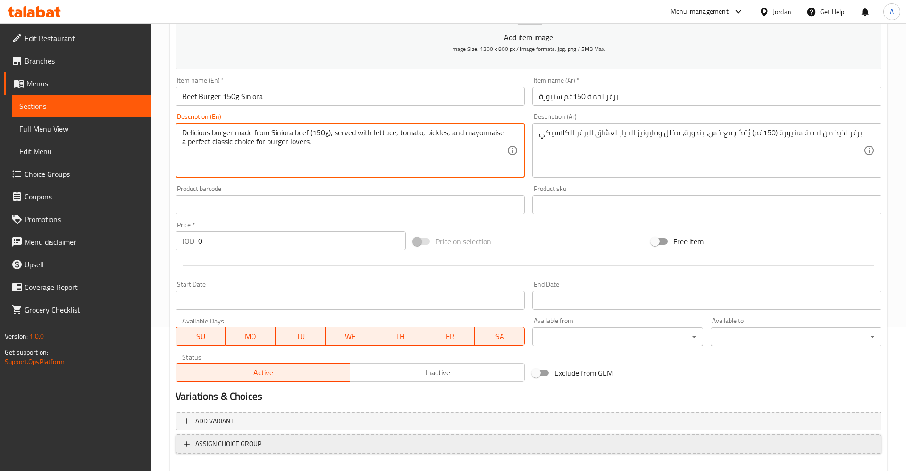
scroll to position [196, 0]
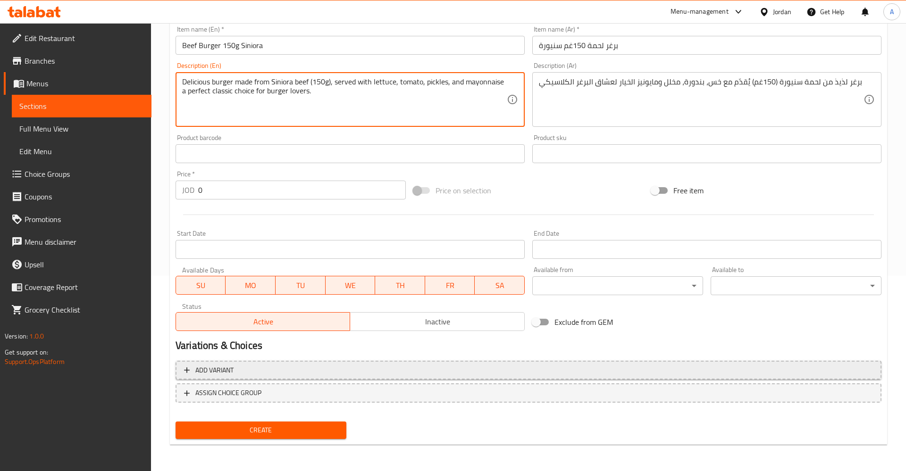
click at [255, 375] on span "Add variant" at bounding box center [528, 371] width 689 height 12
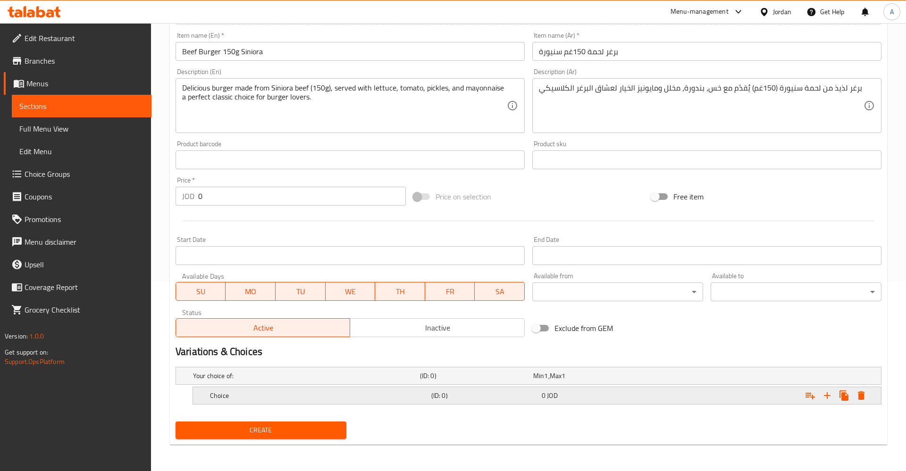
click at [504, 388] on div "Choice (ID: 0) 0 JOD" at bounding box center [539, 395] width 663 height 21
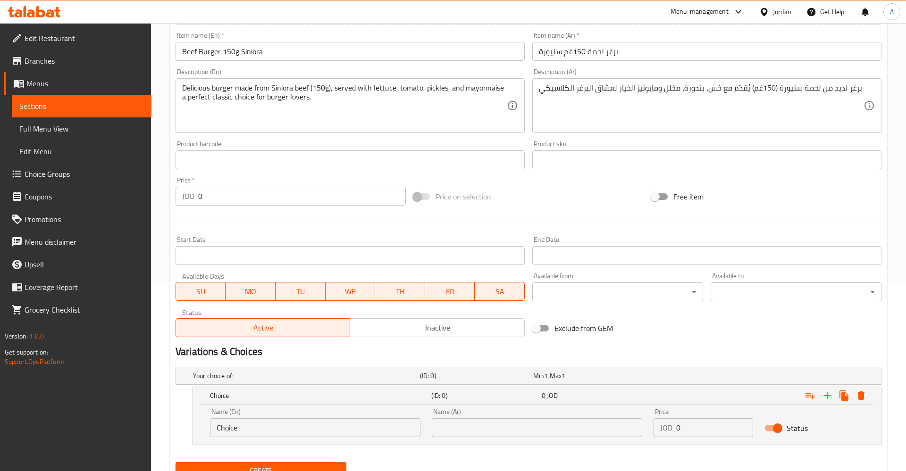
click at [294, 427] on input "Choice" at bounding box center [315, 428] width 210 height 19
type input "S"
type input "Sandwich"
type input "ٍساندوتش"
type input "2.5"
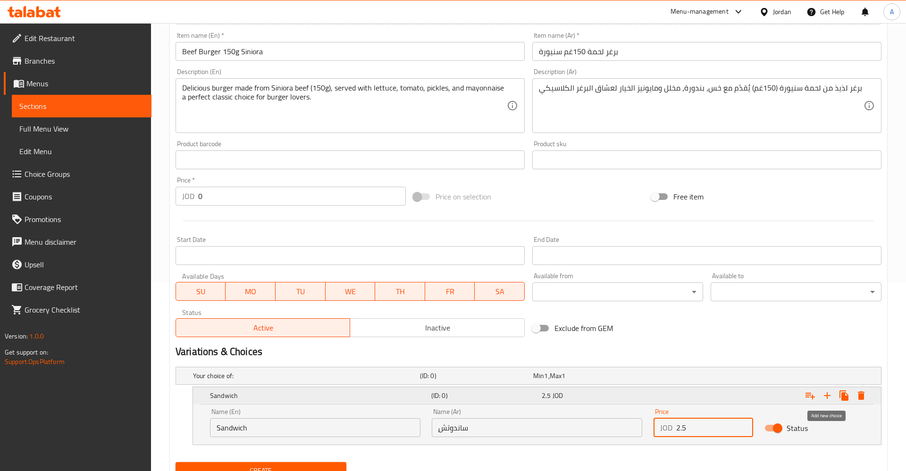
click at [821, 393] on button "Expand" at bounding box center [827, 395] width 17 height 17
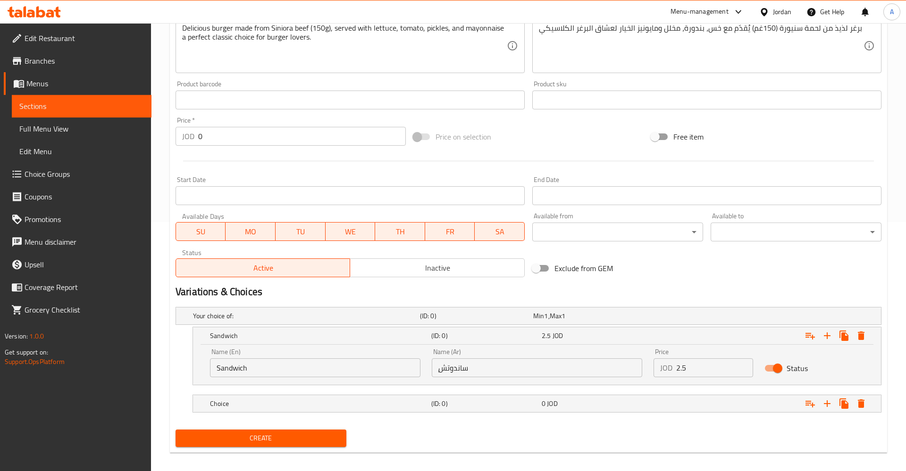
scroll to position [257, 0]
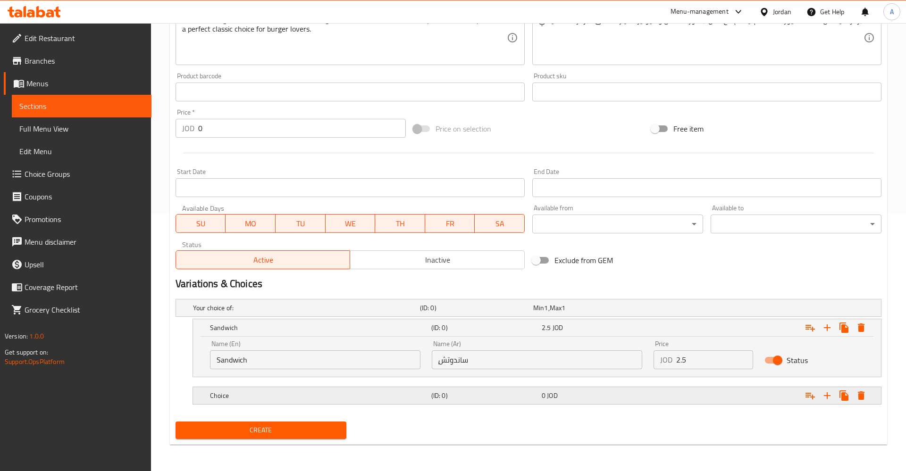
click at [606, 391] on div "0 JOD" at bounding box center [595, 395] width 107 height 9
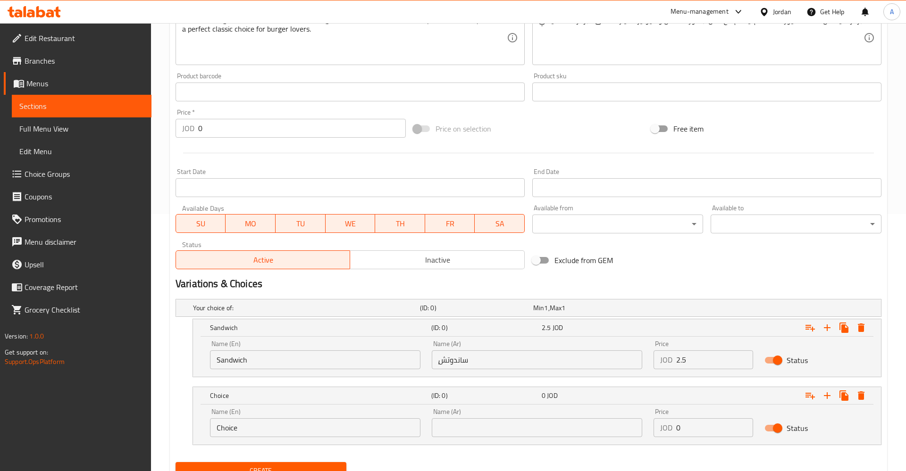
click at [695, 426] on input "0" at bounding box center [714, 428] width 77 height 19
drag, startPoint x: 695, startPoint y: 426, endPoint x: 634, endPoint y: 422, distance: 60.5
click at [676, 422] on input "0" at bounding box center [714, 428] width 77 height 19
type input "3.75"
click at [255, 430] on input "Choice" at bounding box center [315, 428] width 210 height 19
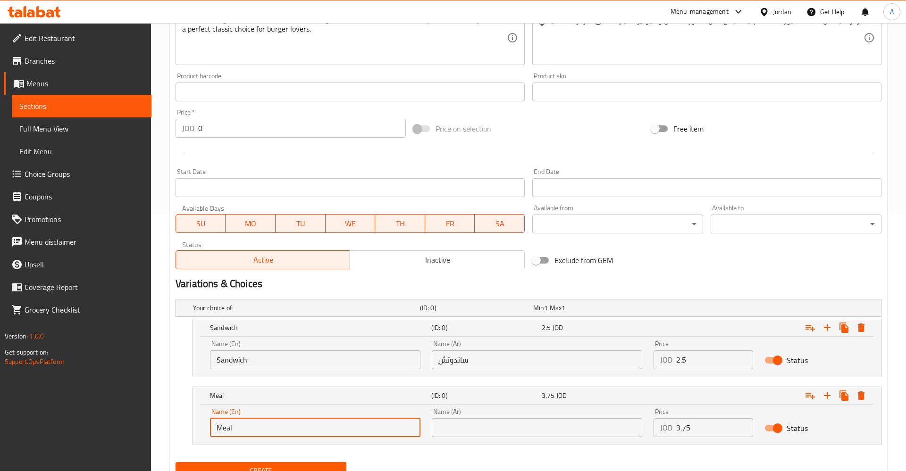
type input "Meal"
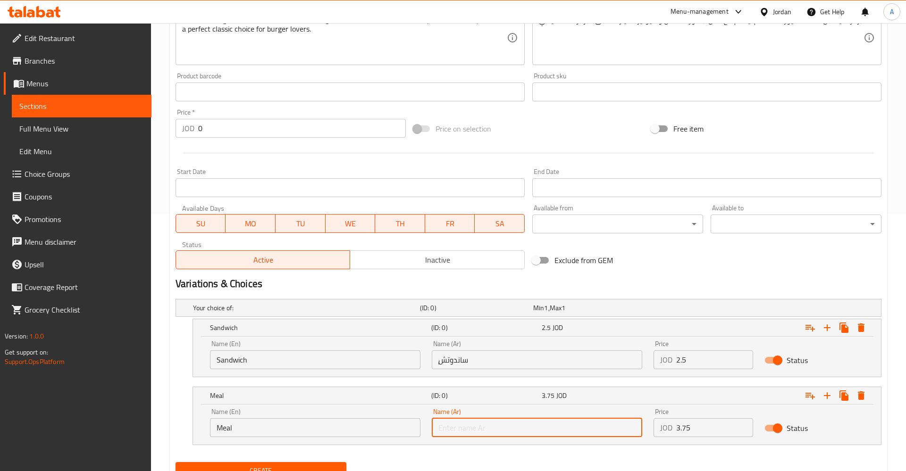
type input ","
type input "وجبة"
click at [176, 462] on button "Create" at bounding box center [261, 470] width 171 height 17
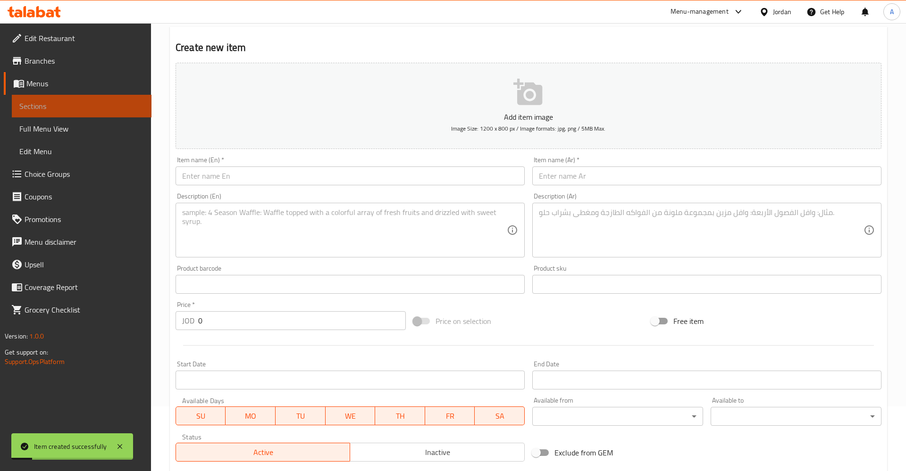
click at [51, 99] on link "Sections" at bounding box center [82, 106] width 140 height 23
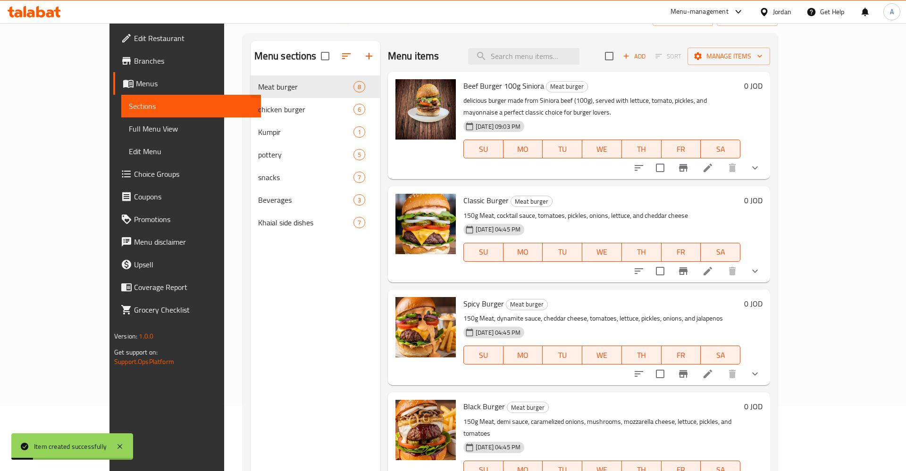
scroll to position [17, 0]
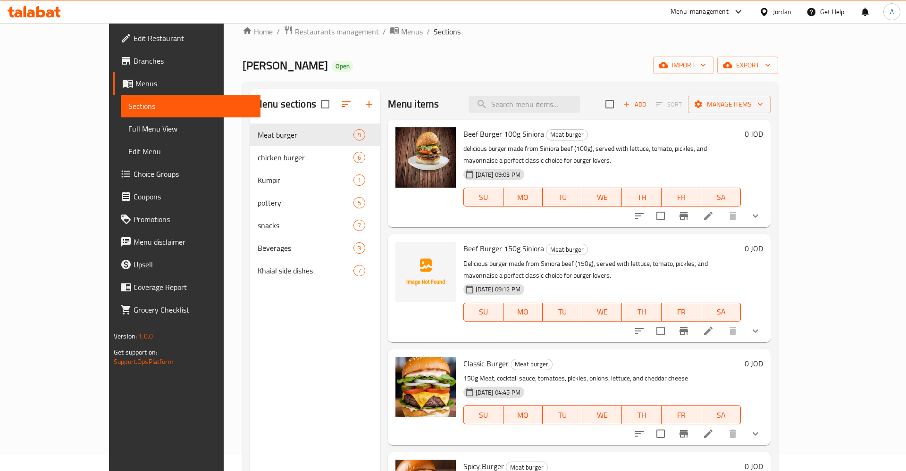
click at [463, 140] on span "Beef Burger 100g Siniora" at bounding box center [503, 134] width 81 height 14
copy h6 "Beef Burger 100g Siniora"
click at [475, 259] on div "Beef Burger 150g Siniora Meat burger Delicious burger made from Siniora beef (1…" at bounding box center [602, 288] width 285 height 100
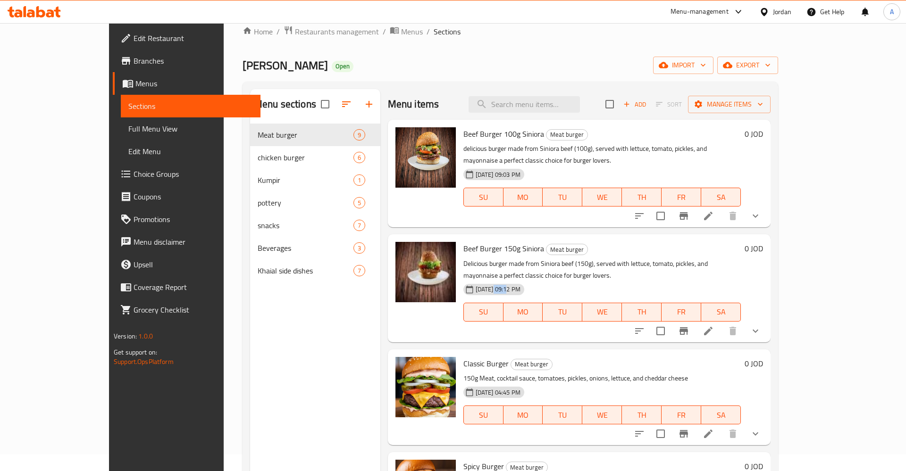
click at [475, 280] on div "07-09-2025 09:12 PM" at bounding box center [495, 289] width 71 height 19
click at [468, 242] on span "Beef Burger 150g Siniora" at bounding box center [503, 249] width 81 height 14
copy h6 "Beef Burger 150g Siniora"
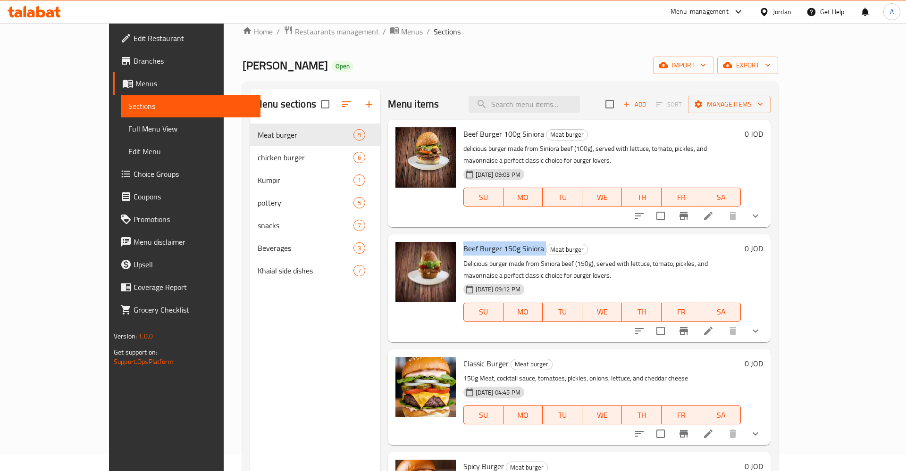
scroll to position [26, 0]
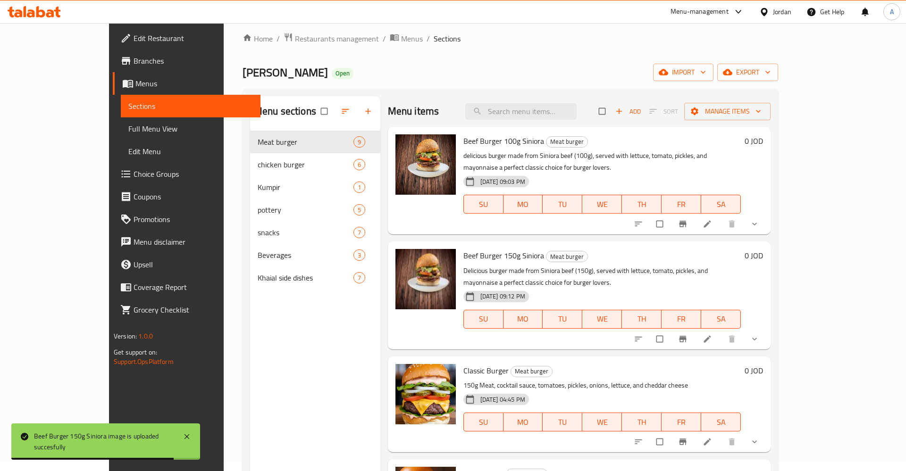
scroll to position [19, 0]
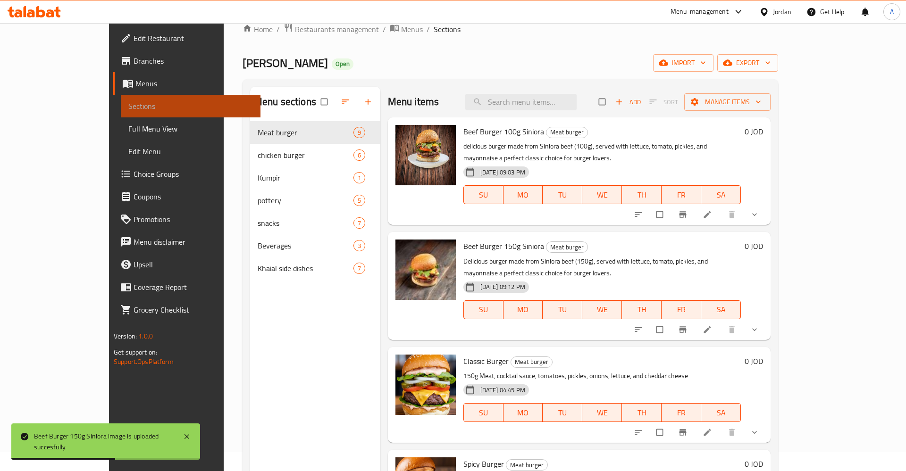
click at [128, 109] on span "Sections" at bounding box center [190, 105] width 125 height 11
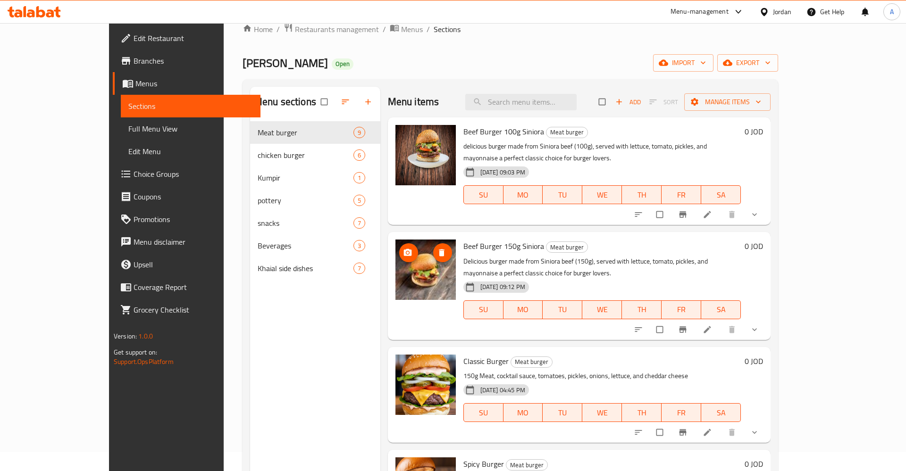
click at [403, 273] on img at bounding box center [425, 270] width 60 height 60
